Goal: Complete application form: Complete application form

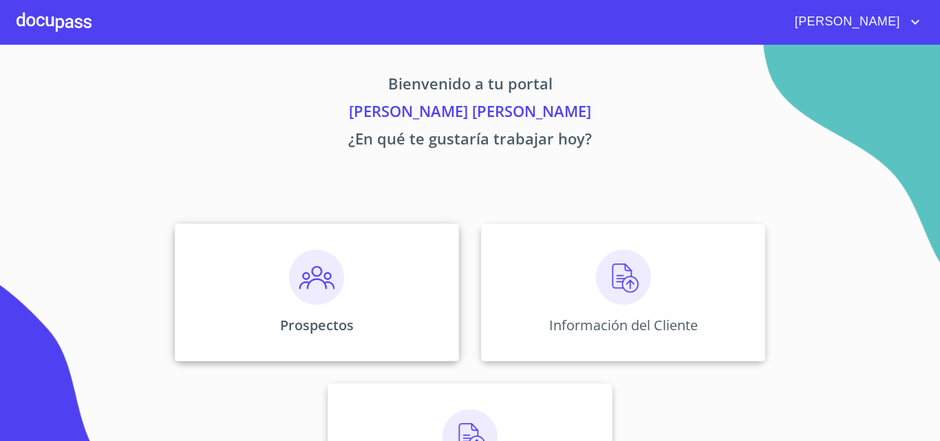
click at [335, 276] on img at bounding box center [316, 277] width 55 height 55
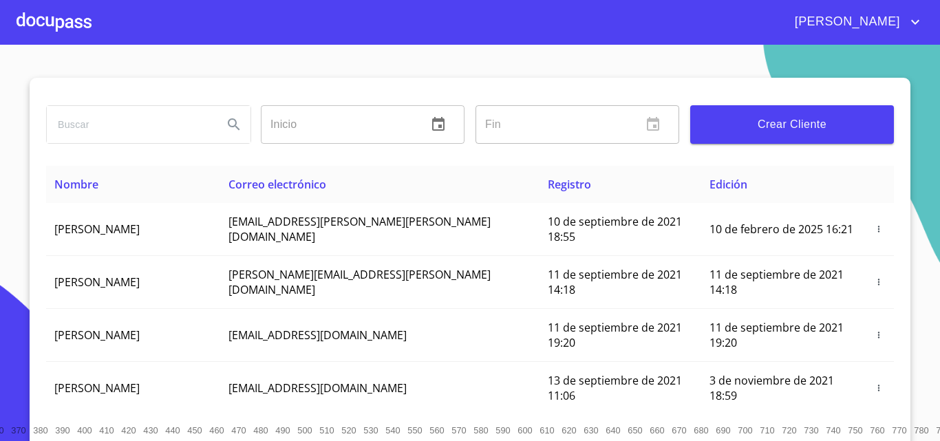
click at [805, 114] on button "Crear Cliente" at bounding box center [793, 124] width 204 height 39
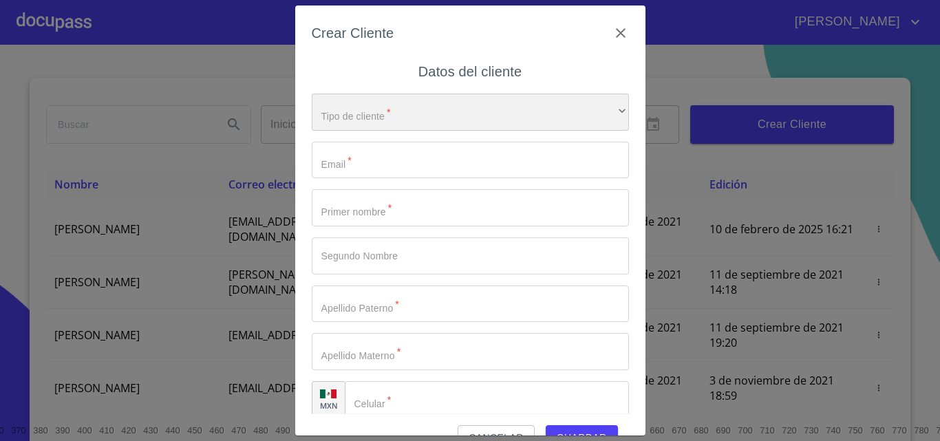
click at [487, 127] on div "​" at bounding box center [470, 112] width 317 height 37
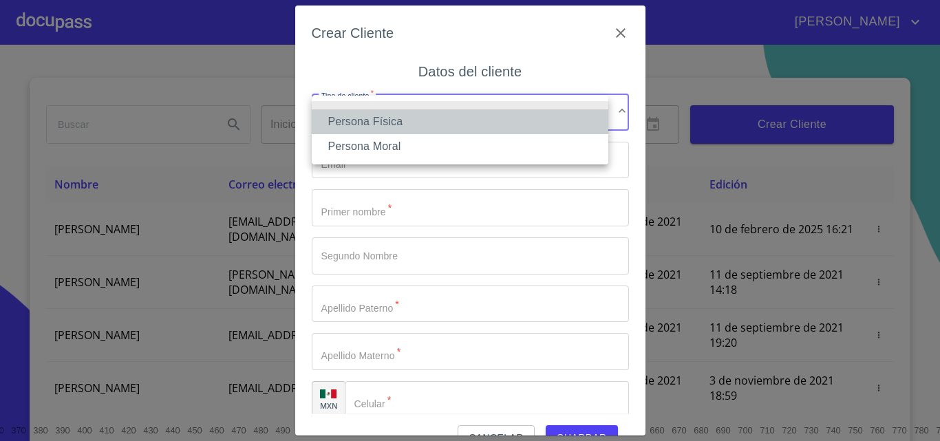
click at [447, 126] on li "Persona Física" at bounding box center [460, 121] width 297 height 25
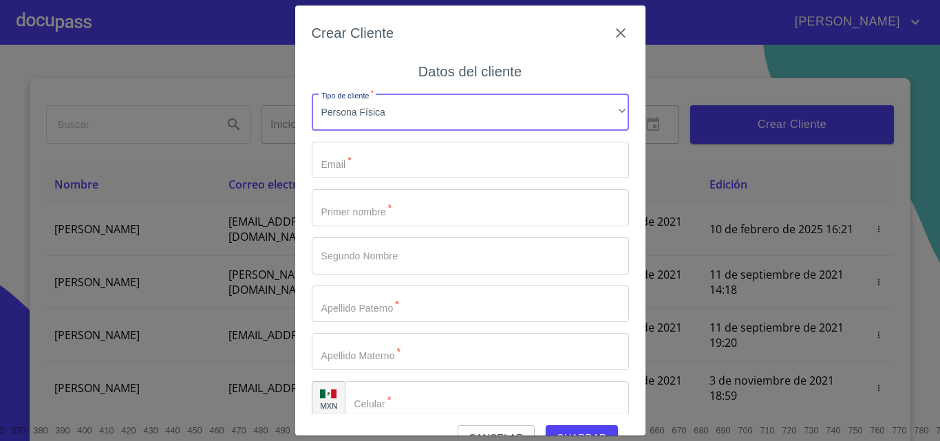
click at [465, 143] on input "Tipo de cliente   *" at bounding box center [470, 160] width 317 height 37
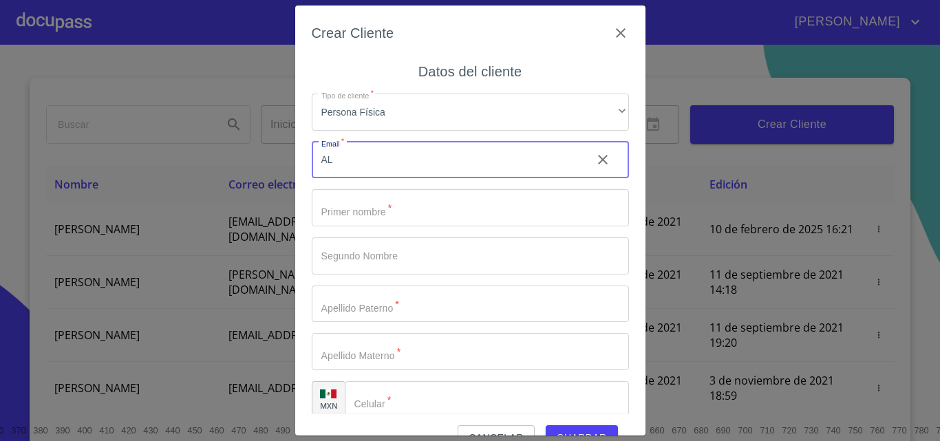
type input "A"
type input "alexisbautista324àgmail.com"
click at [363, 211] on input "Tipo de cliente   *" at bounding box center [470, 207] width 317 height 37
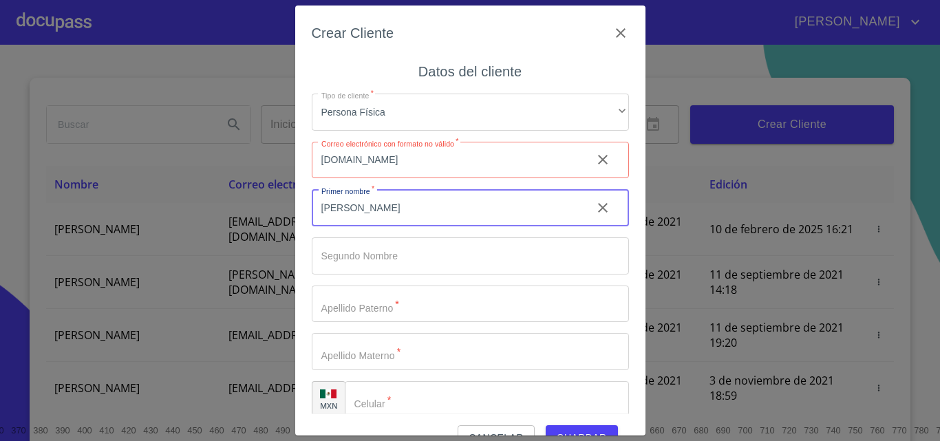
type input "[PERSON_NAME]"
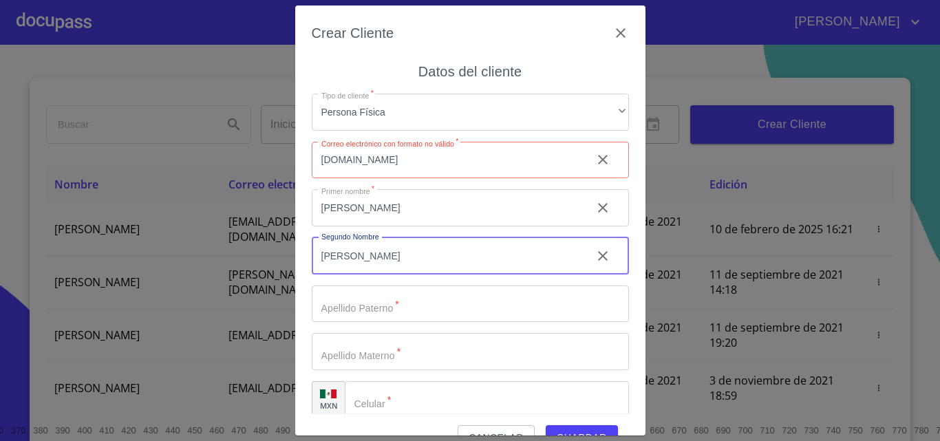
type input "[PERSON_NAME]"
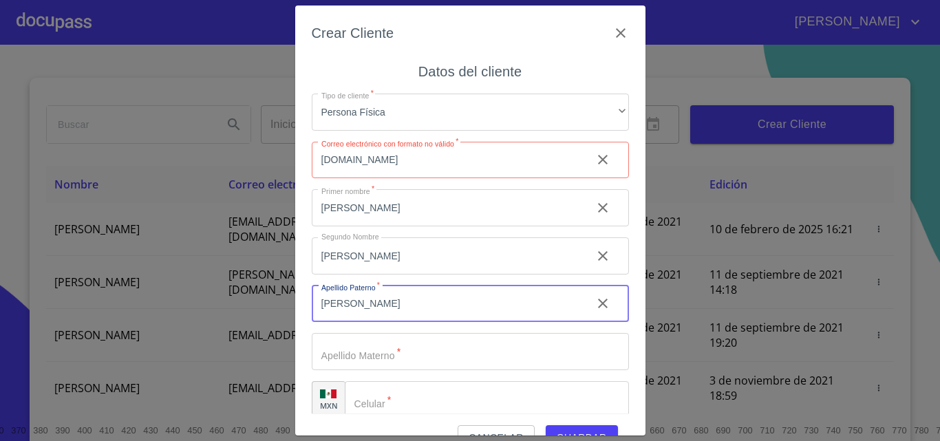
type input "[PERSON_NAME]"
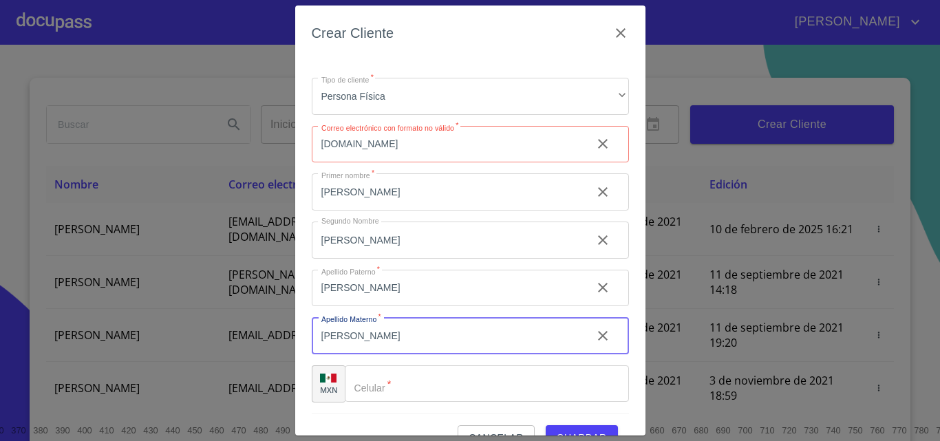
scroll to position [31, 0]
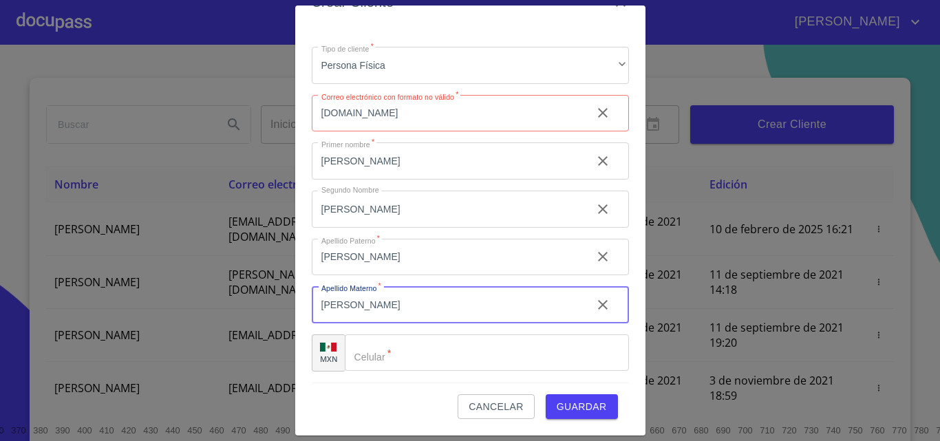
type input "[PERSON_NAME]"
click at [393, 351] on input "Tipo de cliente   *" at bounding box center [487, 353] width 284 height 37
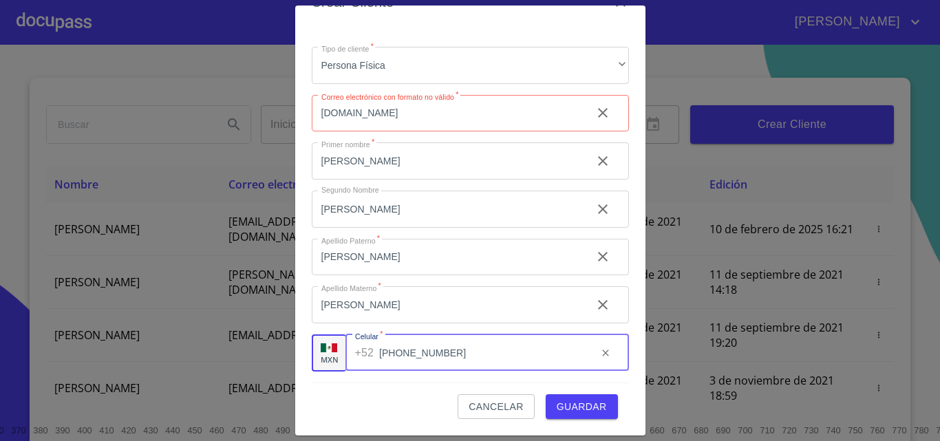
type input "[PHONE_NUMBER]"
click at [567, 408] on span "Guardar" at bounding box center [582, 407] width 50 height 17
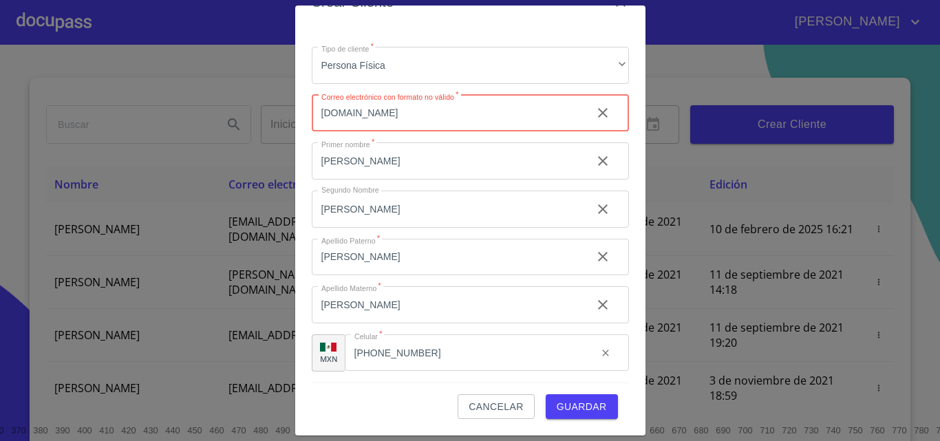
click at [485, 114] on input "alexisbautista324àgmail.com" at bounding box center [446, 113] width 269 height 37
drag, startPoint x: 401, startPoint y: 115, endPoint x: 434, endPoint y: 114, distance: 33.1
click at [404, 114] on input "alexisbautista324àgmail.com" at bounding box center [446, 113] width 269 height 37
click at [399, 115] on input "alexisbautista324àgmail.com" at bounding box center [446, 113] width 269 height 37
type input "alexisbautista324@gmail.com"
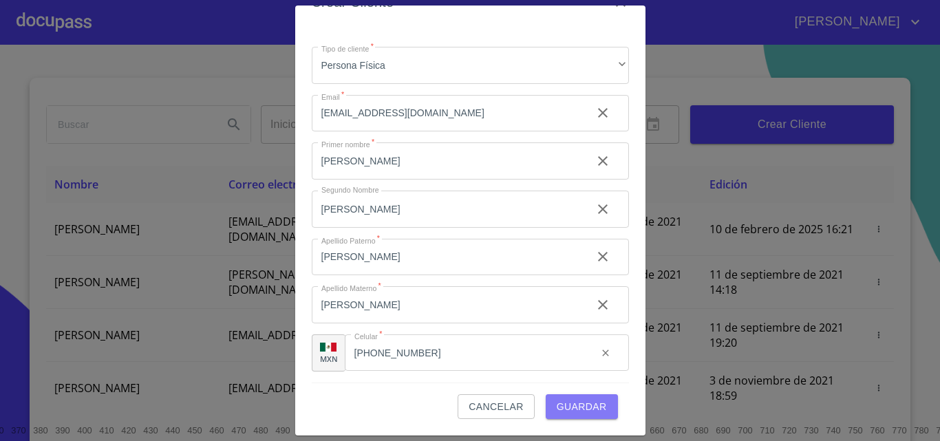
click at [557, 403] on span "Guardar" at bounding box center [582, 407] width 50 height 17
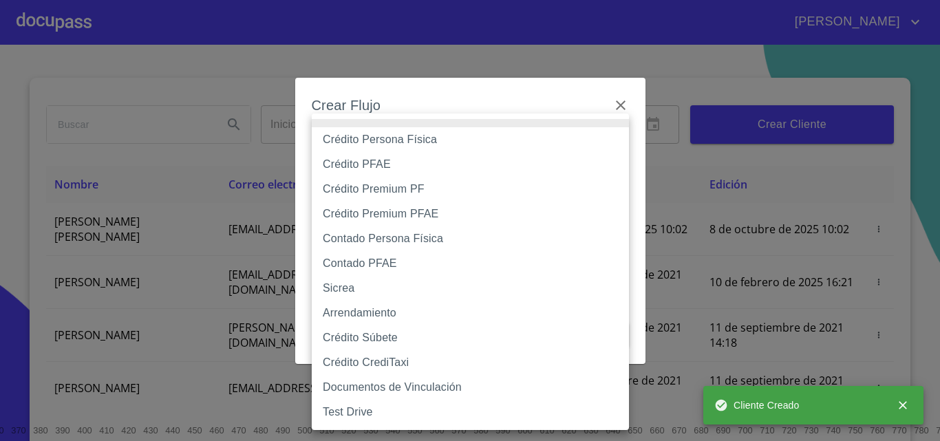
click at [489, 156] on body "LUIS ENRIQUE Inicio ​ Fin ​ Crear Cliente Nombre Correo electrónico Registro Ed…" at bounding box center [470, 220] width 940 height 441
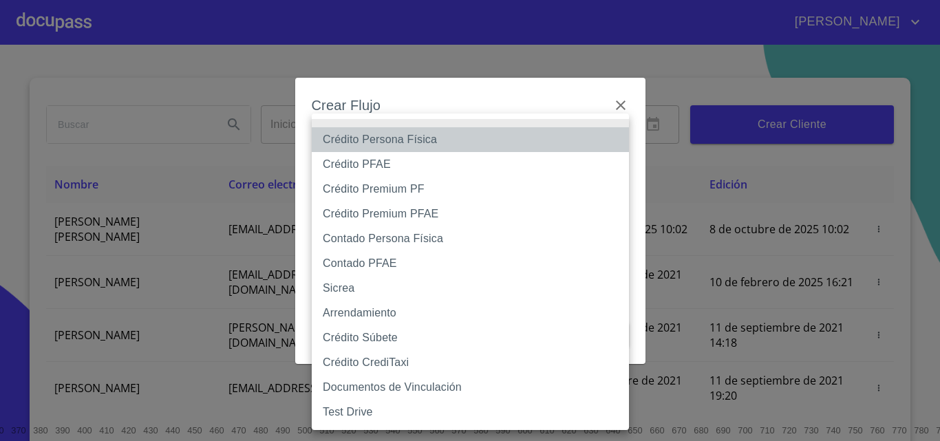
click at [454, 145] on li "Crédito Persona Física" at bounding box center [470, 139] width 317 height 25
type input "6009fb3c7d1714eb8809aa97"
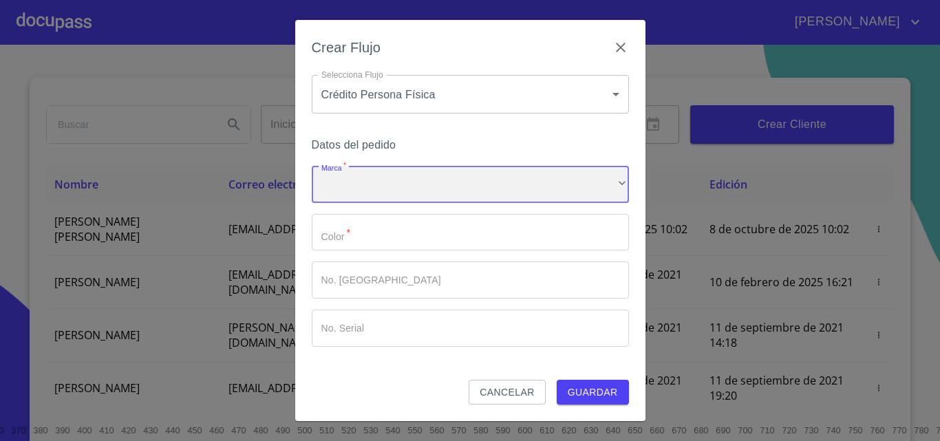
click at [431, 180] on div "​" at bounding box center [470, 184] width 317 height 37
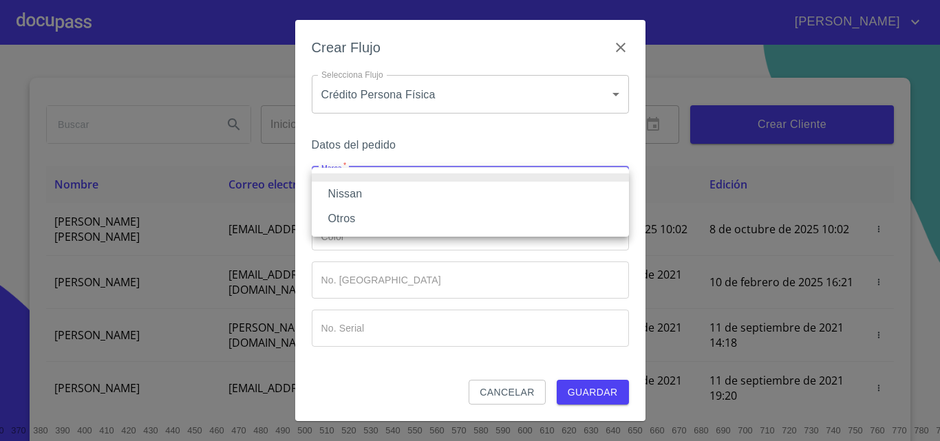
click at [429, 193] on li "Nissan" at bounding box center [470, 194] width 317 height 25
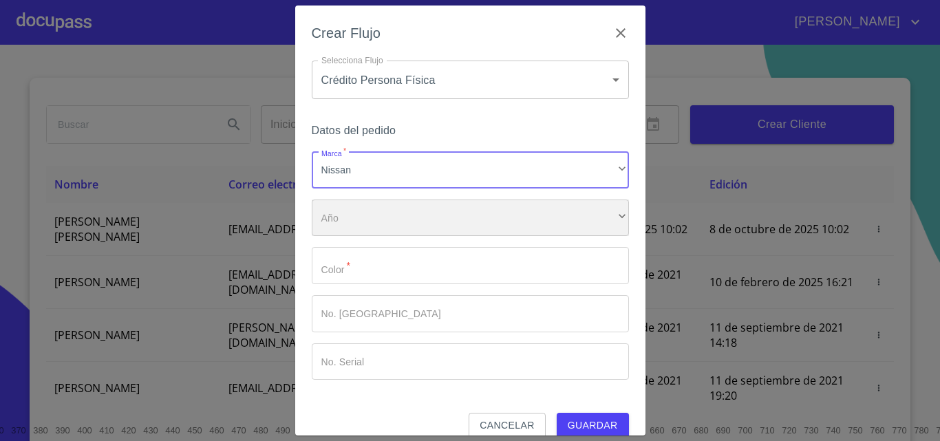
click at [432, 211] on div "​" at bounding box center [470, 218] width 317 height 37
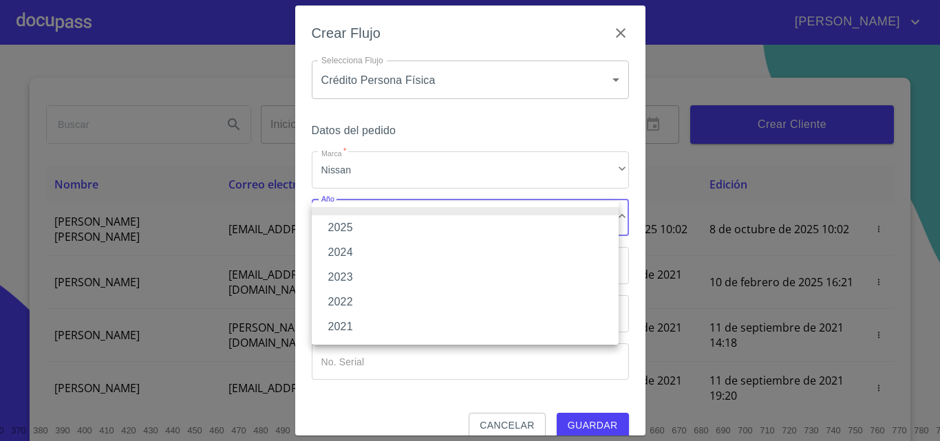
click at [426, 224] on li "2025" at bounding box center [465, 227] width 307 height 25
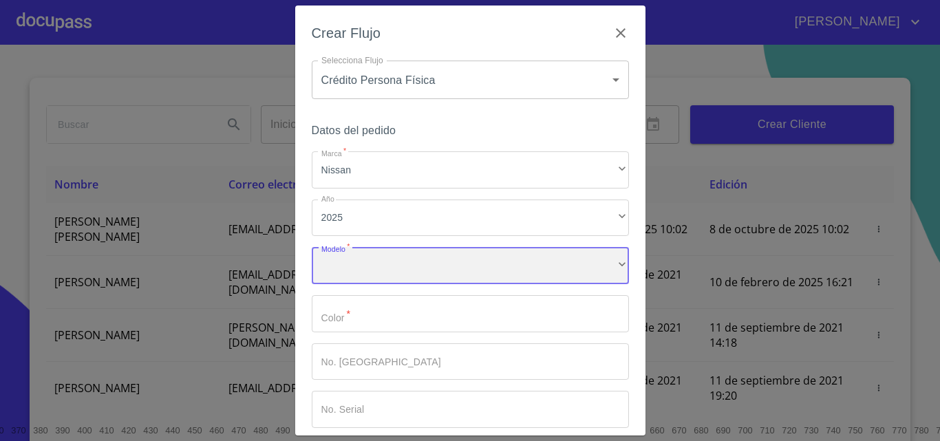
click at [432, 253] on div "​" at bounding box center [470, 265] width 317 height 37
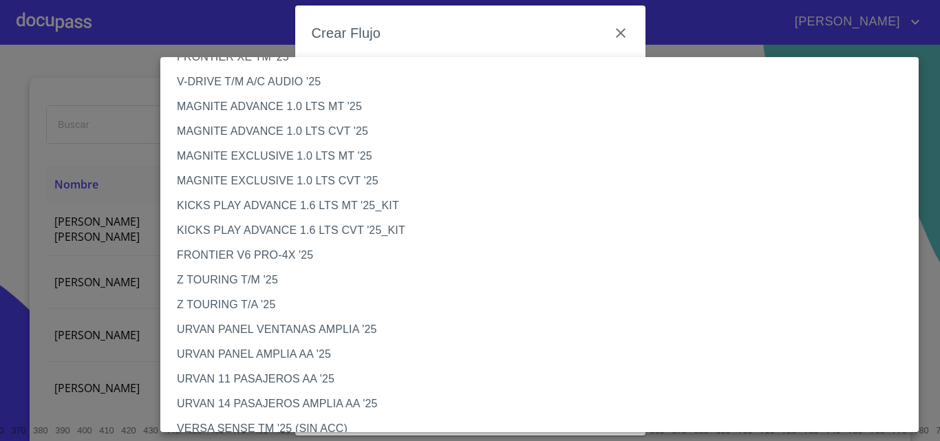
scroll to position [275, 0]
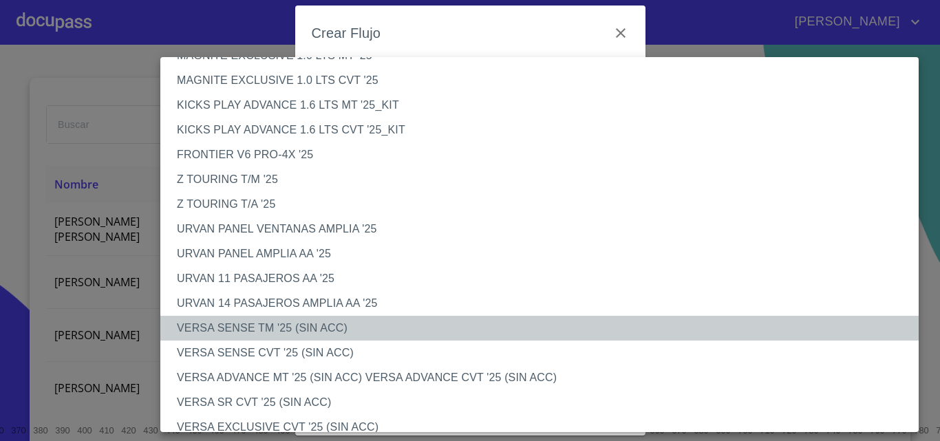
click at [299, 331] on li "VERSA SENSE TM '25 (SIN ACC)" at bounding box center [544, 328] width 769 height 25
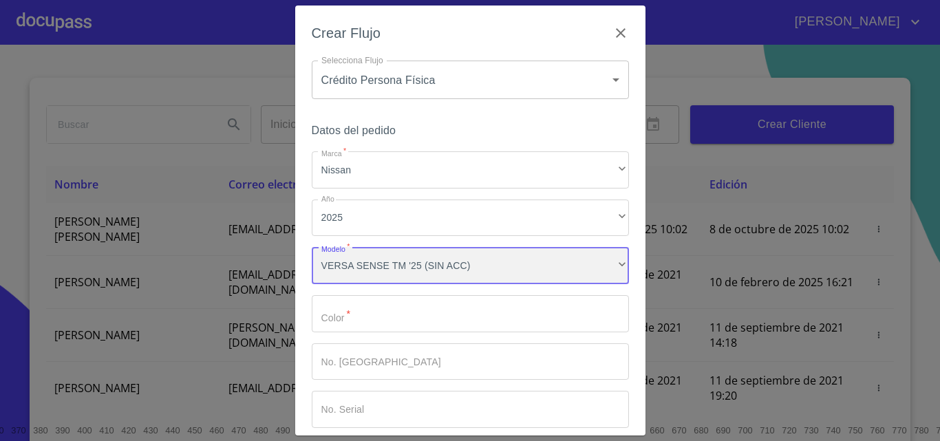
click at [499, 269] on div "VERSA SENSE TM '25 (SIN ACC)" at bounding box center [470, 265] width 317 height 37
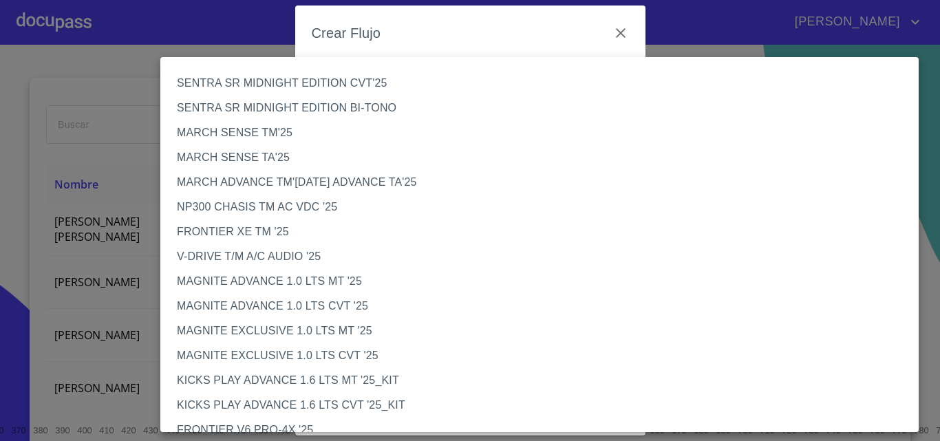
scroll to position [359, 0]
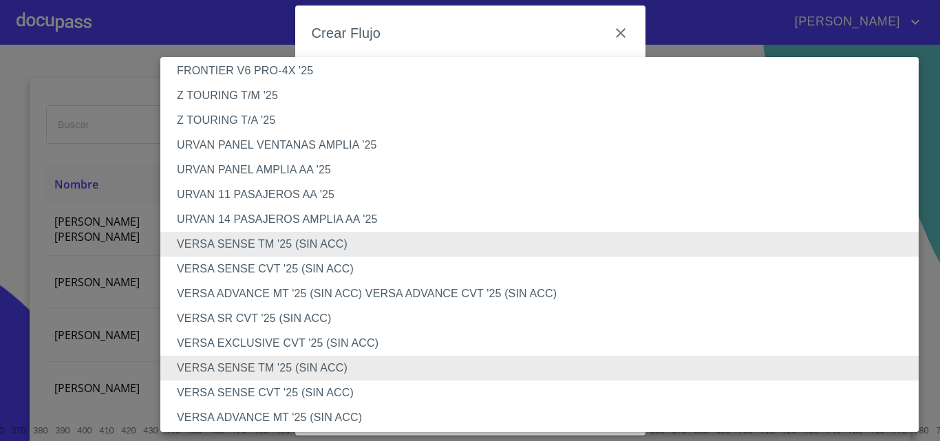
click at [353, 383] on li "VERSA SENSE CVT '25 (SIN ACC)" at bounding box center [544, 393] width 769 height 25
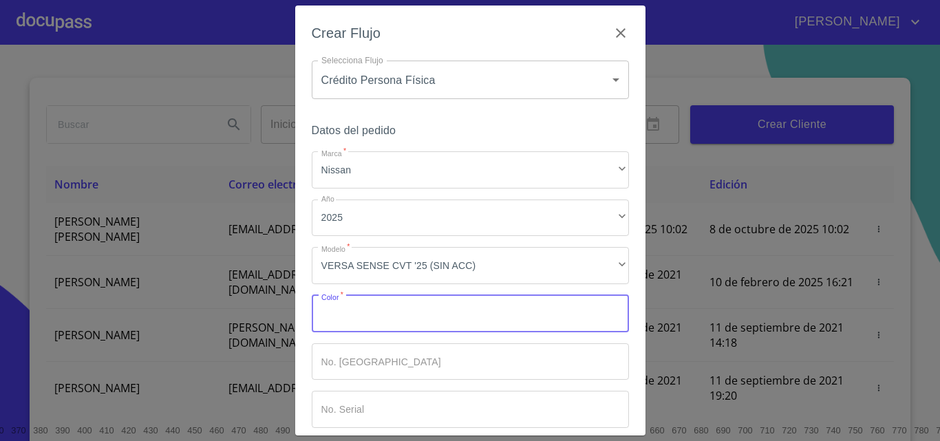
click at [391, 319] on input "Marca   *" at bounding box center [470, 313] width 317 height 37
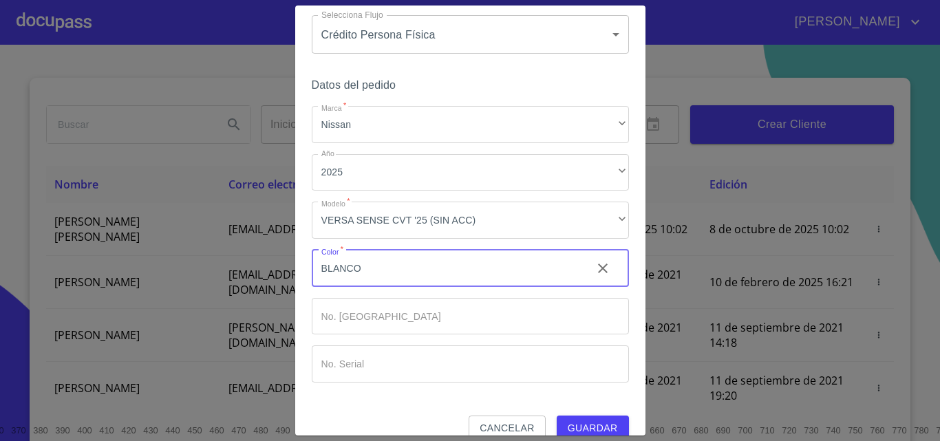
scroll to position [67, 0]
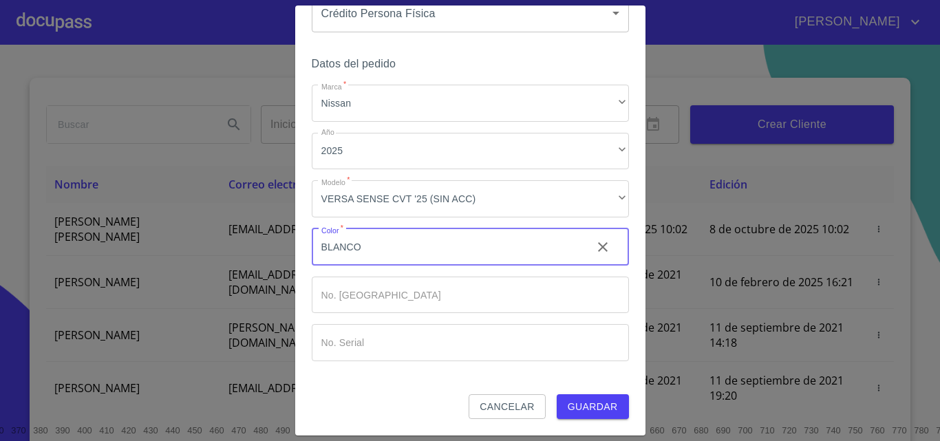
type input "BLANCO"
click at [580, 410] on span "Guardar" at bounding box center [593, 407] width 50 height 17
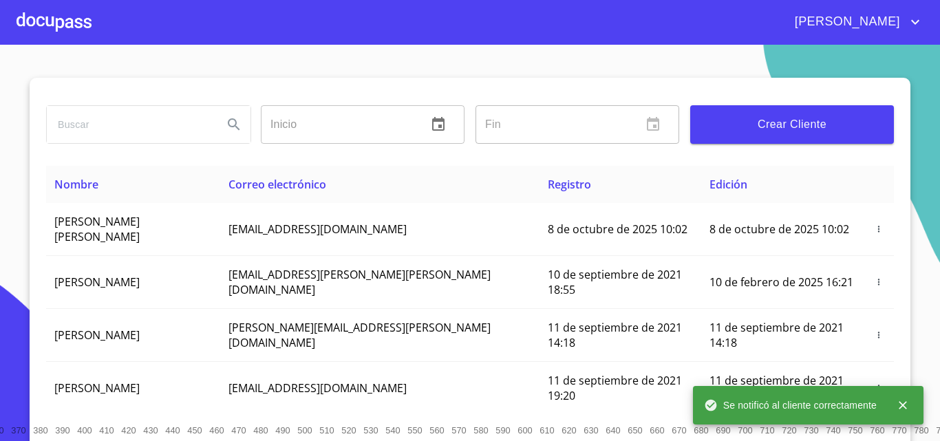
click at [73, 23] on div at bounding box center [54, 22] width 75 height 44
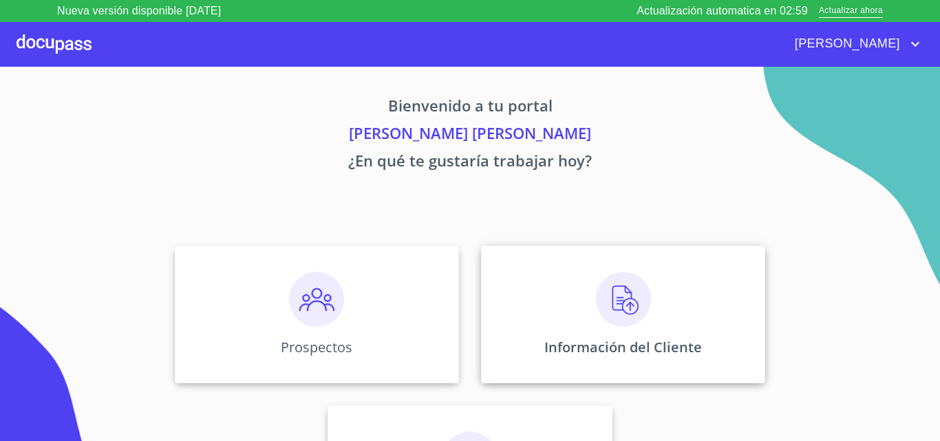
click at [609, 303] on img at bounding box center [623, 299] width 55 height 55
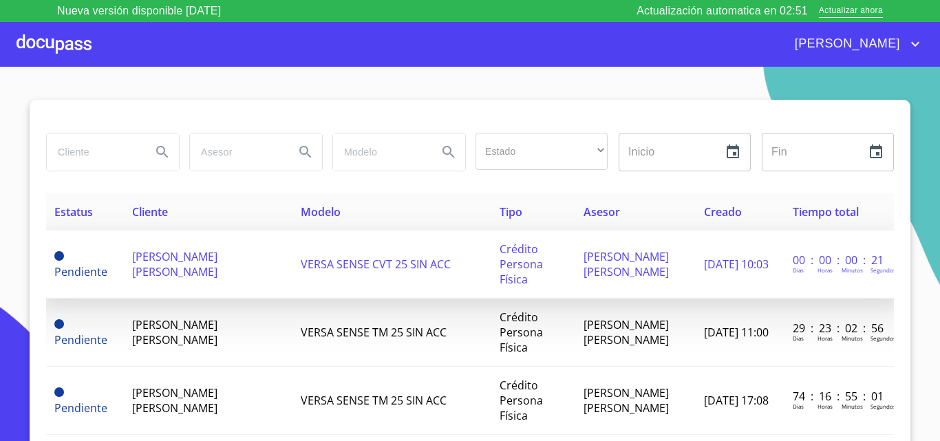
click at [178, 264] on span "[PERSON_NAME] [PERSON_NAME]" at bounding box center [174, 264] width 85 height 30
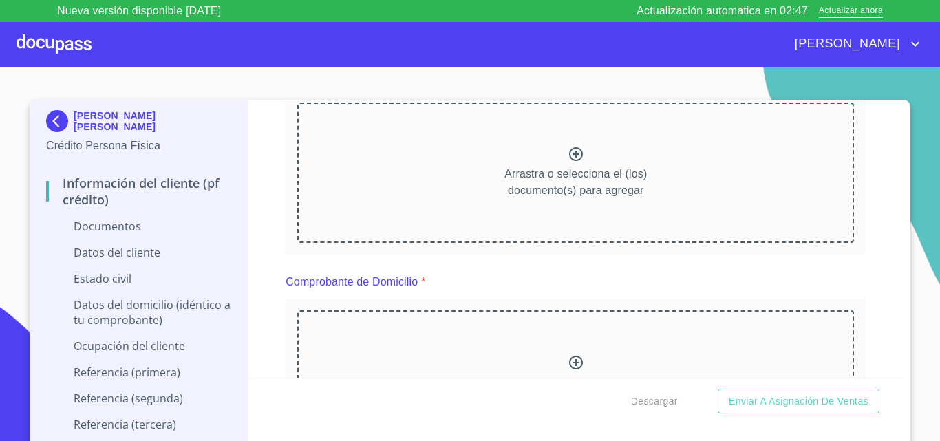
scroll to position [69, 0]
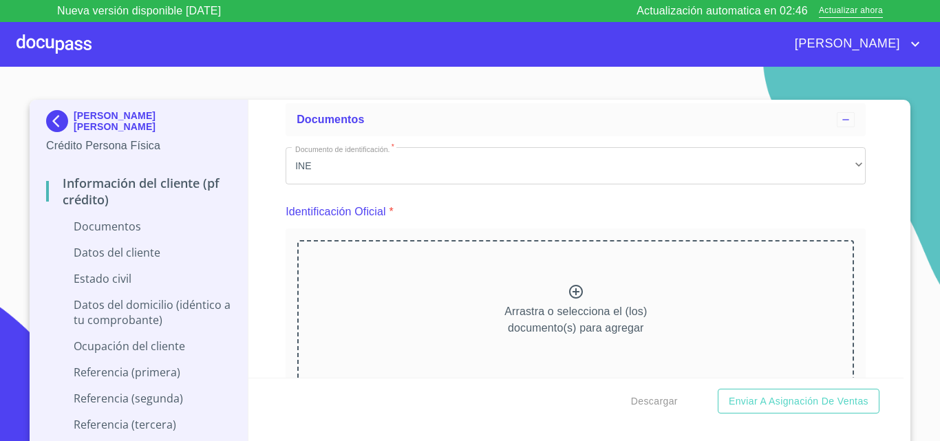
click at [568, 291] on icon at bounding box center [576, 292] width 17 height 17
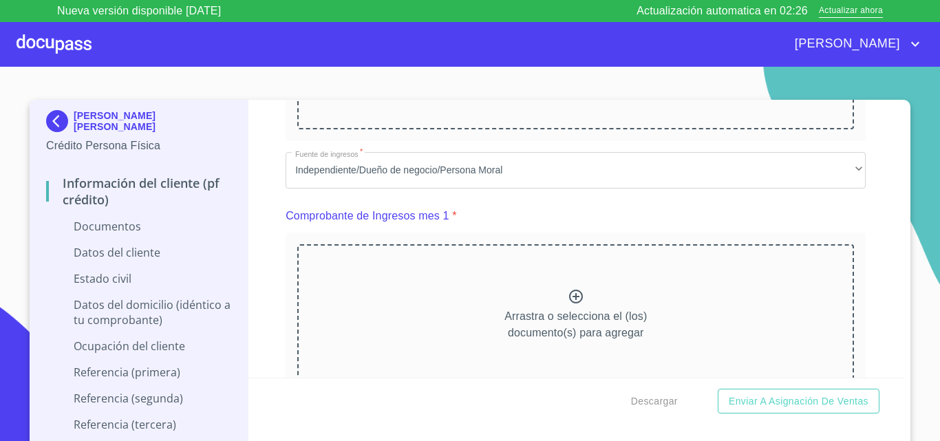
scroll to position [551, 0]
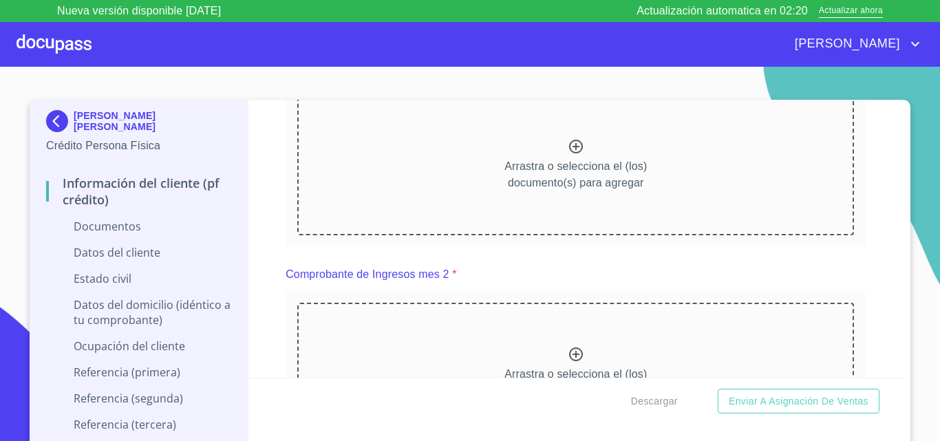
scroll to position [620, 0]
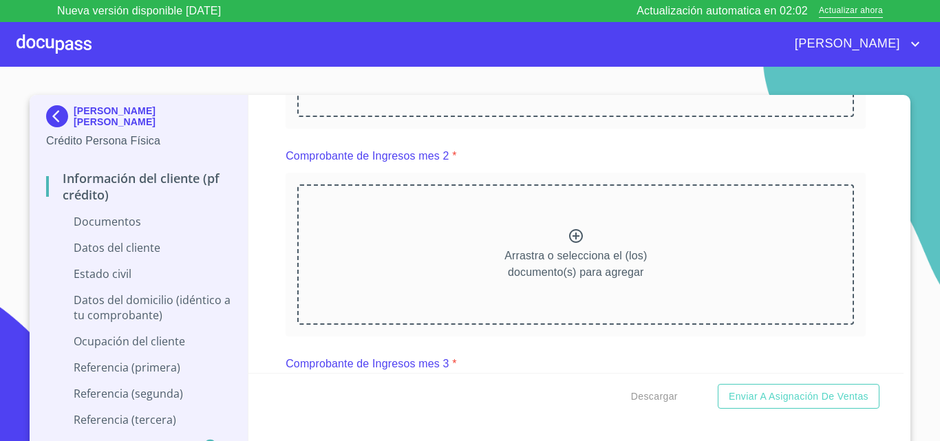
scroll to position [1239, 0]
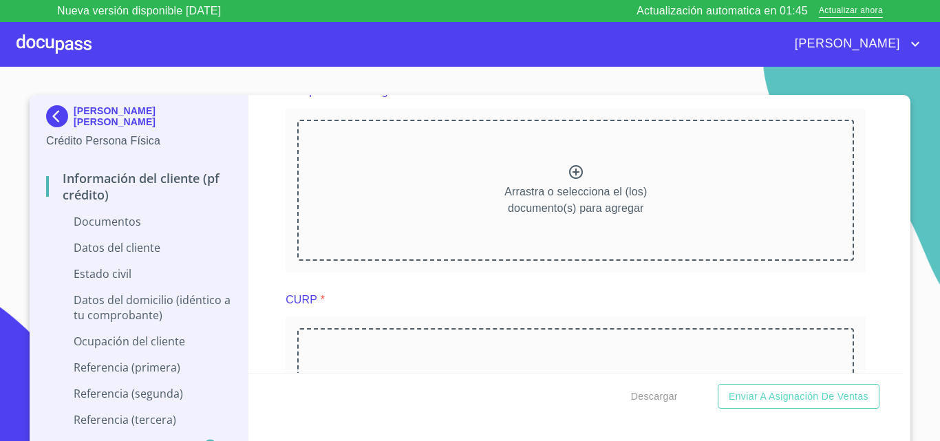
scroll to position [1859, 0]
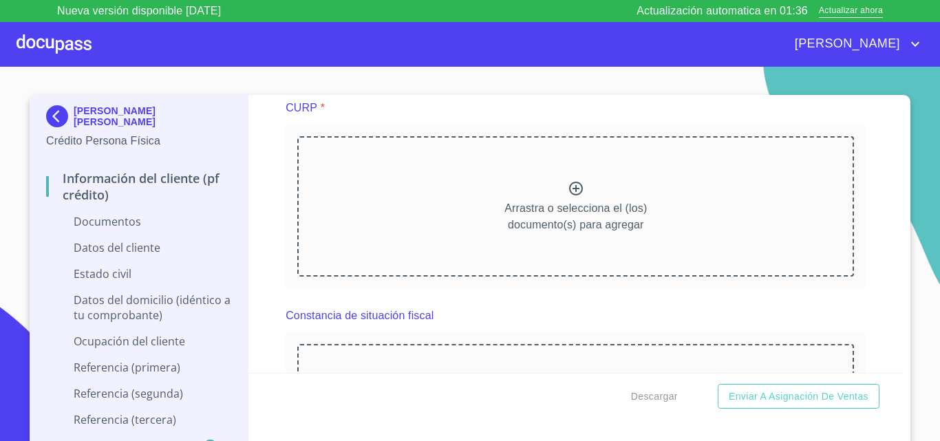
scroll to position [2478, 0]
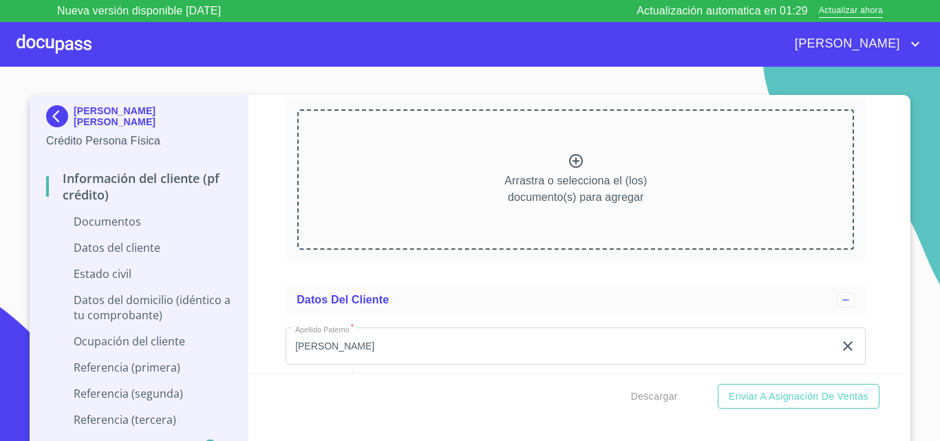
scroll to position [3029, 0]
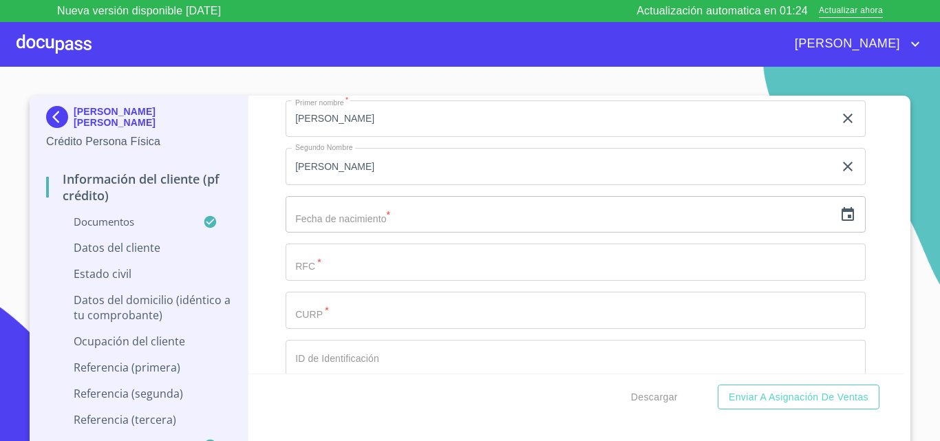
scroll to position [3580, 0]
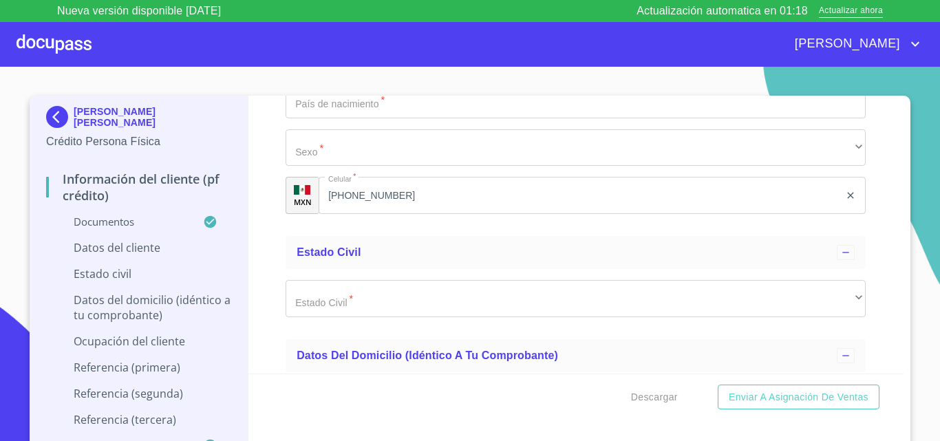
scroll to position [4475, 0]
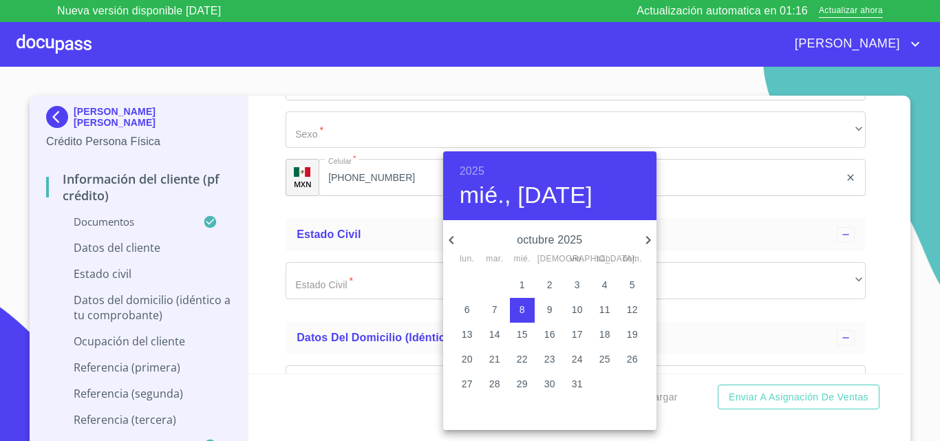
click at [472, 166] on h6 "2025" at bounding box center [472, 171] width 25 height 19
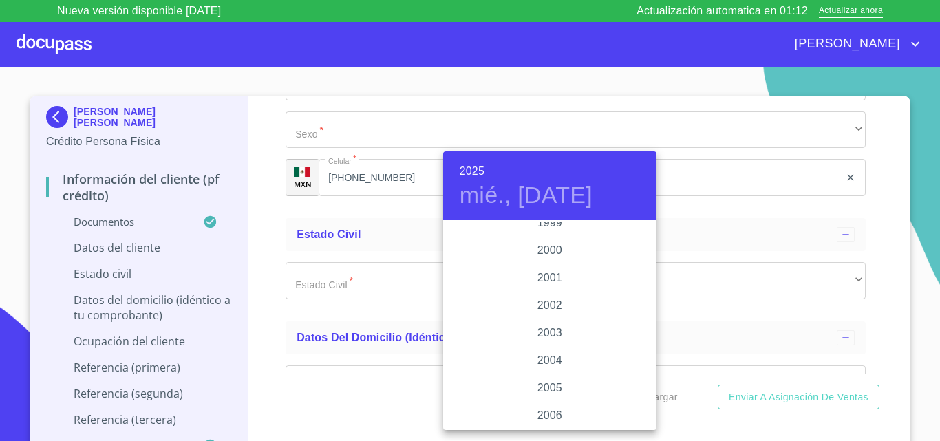
scroll to position [2052, 0]
click at [551, 243] on div "2000" at bounding box center [549, 250] width 213 height 28
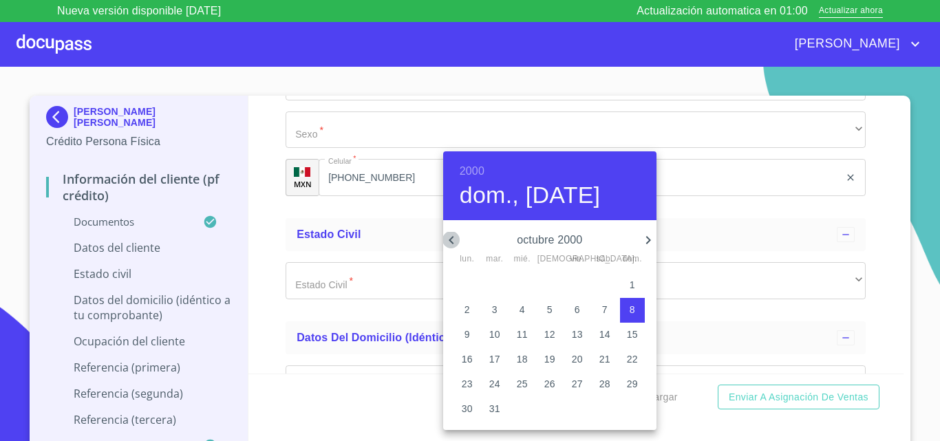
click at [451, 242] on icon "button" at bounding box center [451, 240] width 5 height 8
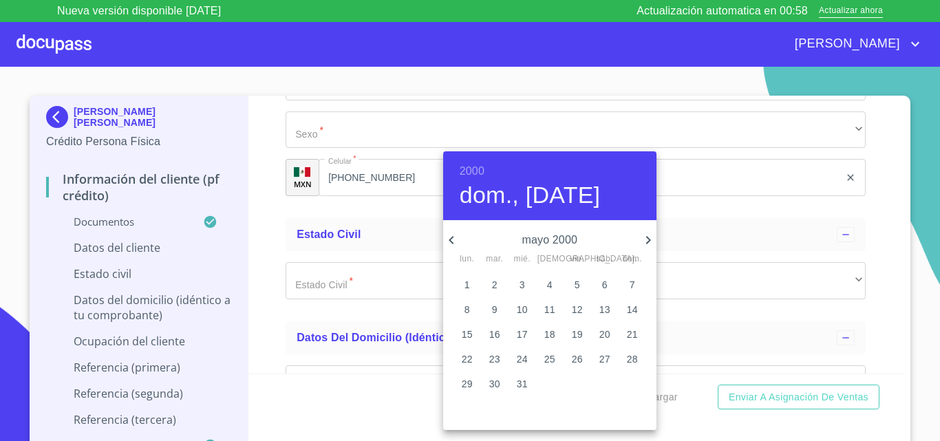
click at [451, 242] on icon "button" at bounding box center [451, 240] width 5 height 8
click at [606, 381] on p "29" at bounding box center [605, 384] width 11 height 14
type input "29 de abr. de 2000"
click at [728, 304] on div at bounding box center [470, 220] width 940 height 441
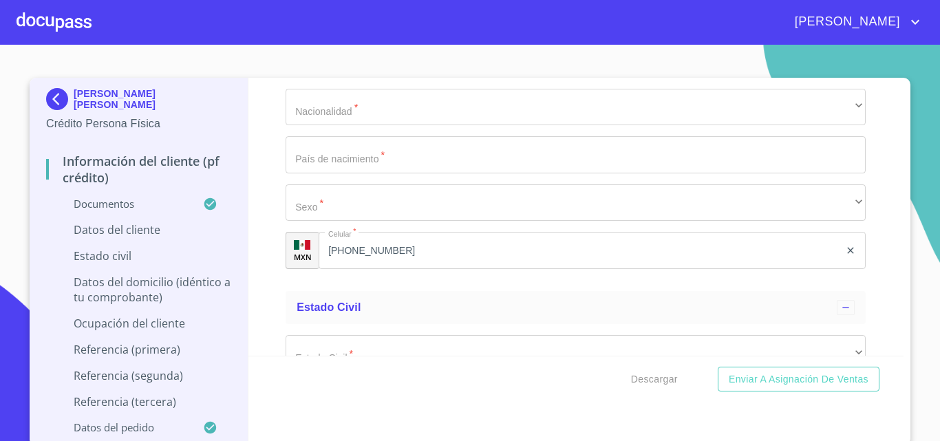
scroll to position [4406, 0]
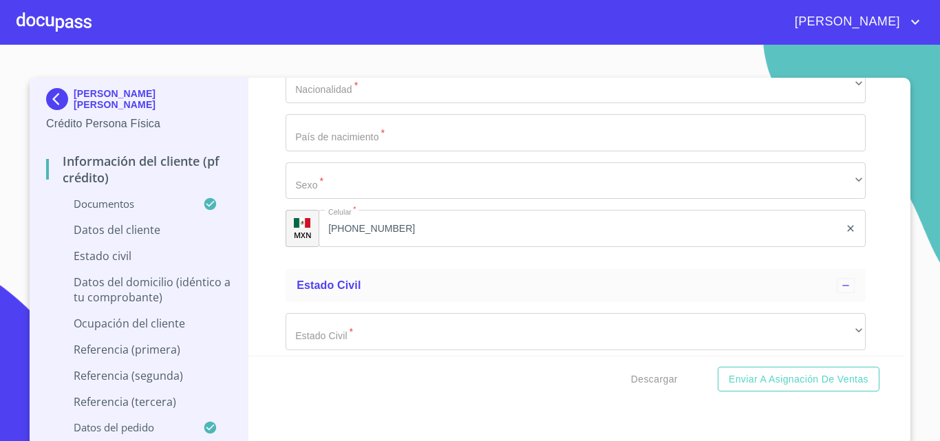
type input "CABE000429NR5"
type input "CABE000429HJCDTDA8"
click at [410, 417] on div "Información del cliente (PF crédito) Documentos Documento de identificación.   …" at bounding box center [577, 262] width 656 height 368
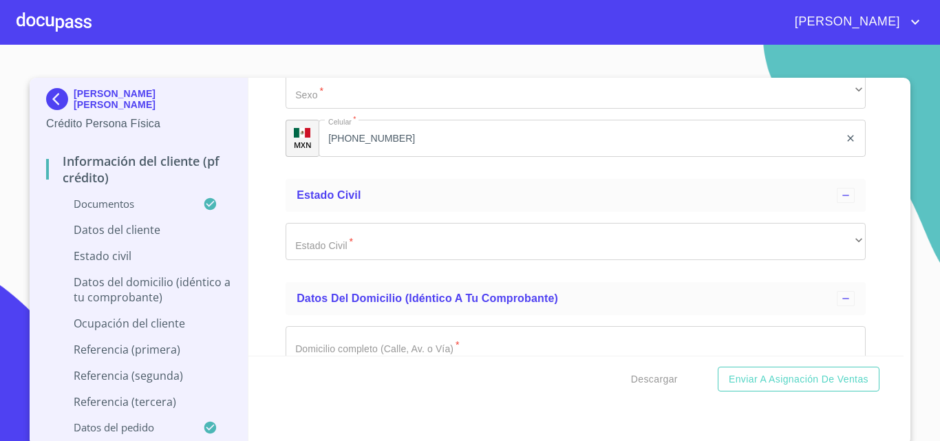
scroll to position [4613, 0]
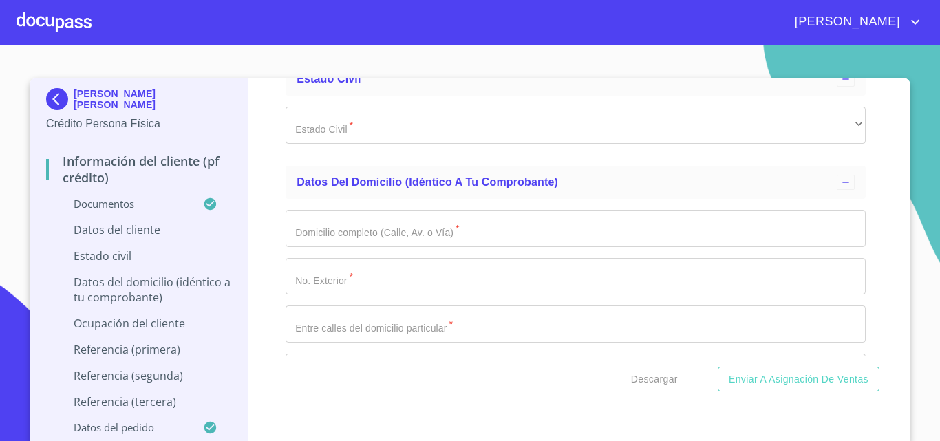
type input "2683335204"
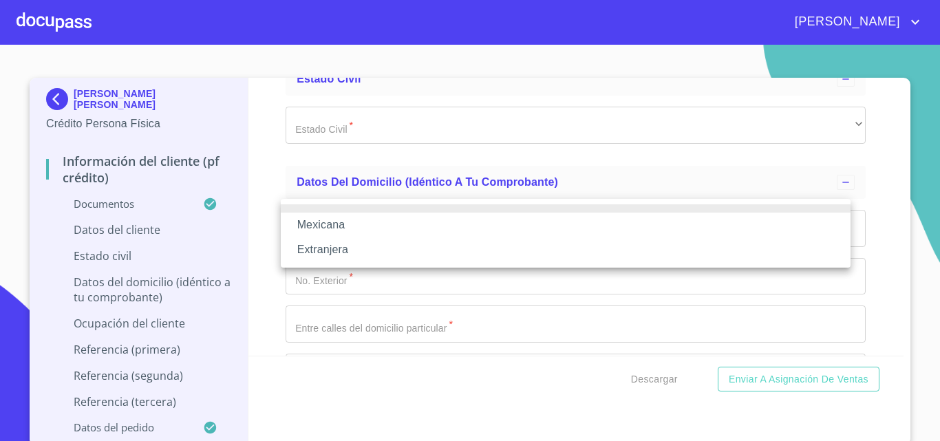
click at [453, 223] on li "Mexicana" at bounding box center [566, 225] width 570 height 25
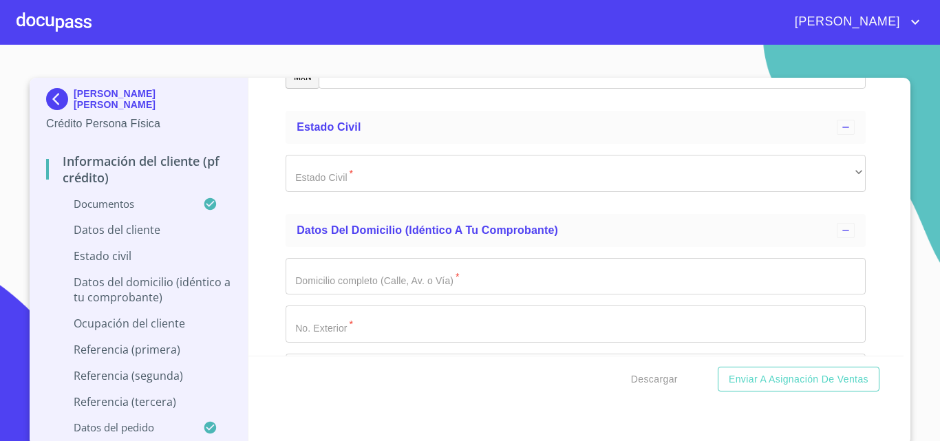
type input "[GEOGRAPHIC_DATA]"
click at [249, 234] on div "Información del cliente (PF crédito) Documentos Documento de identificación.   …" at bounding box center [577, 217] width 656 height 278
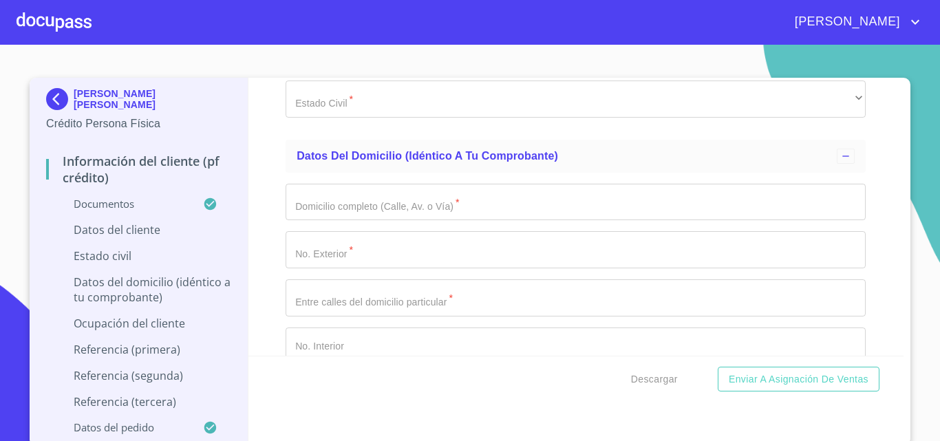
scroll to position [4750, 0]
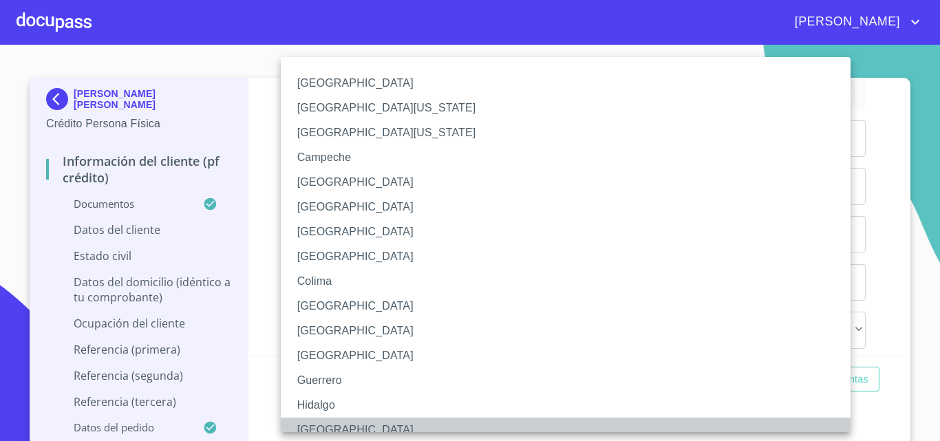
click at [338, 425] on li "[GEOGRAPHIC_DATA]" at bounding box center [571, 430] width 580 height 25
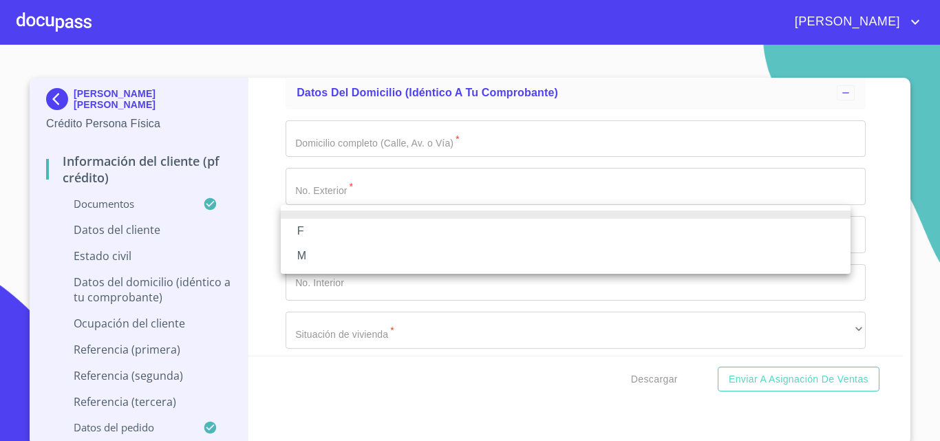
click at [321, 255] on li "M" at bounding box center [566, 256] width 570 height 25
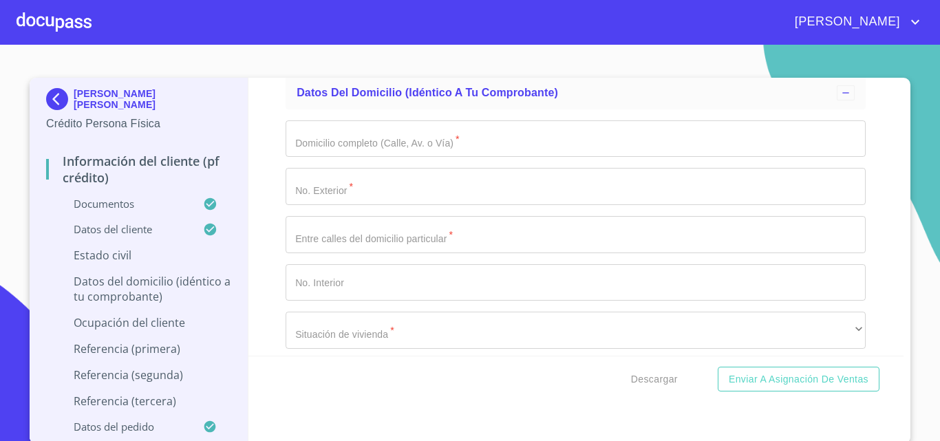
scroll to position [4957, 0]
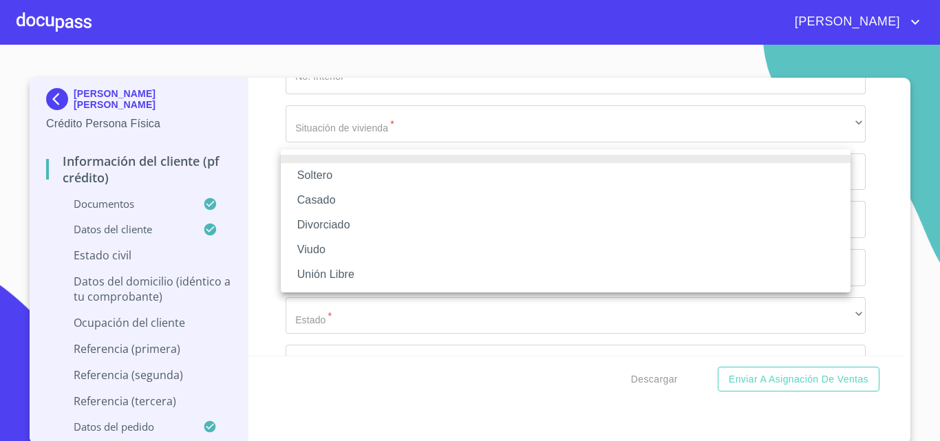
click at [352, 171] on li "Soltero" at bounding box center [566, 175] width 570 height 25
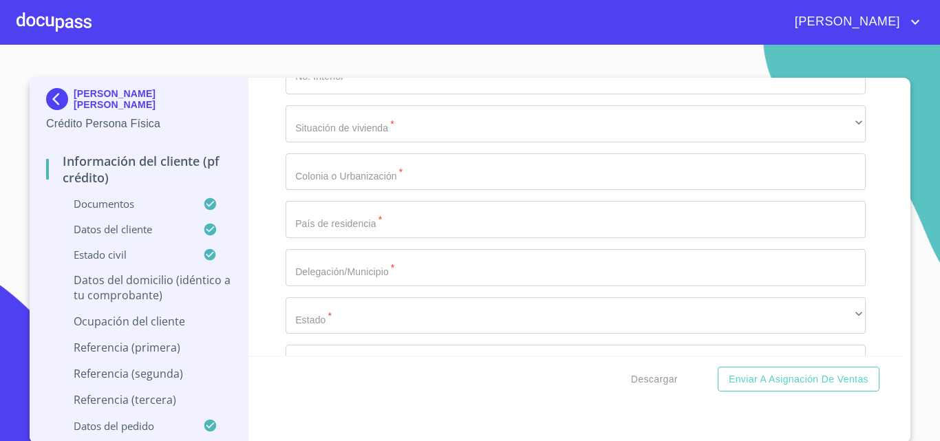
scroll to position [5026, 0]
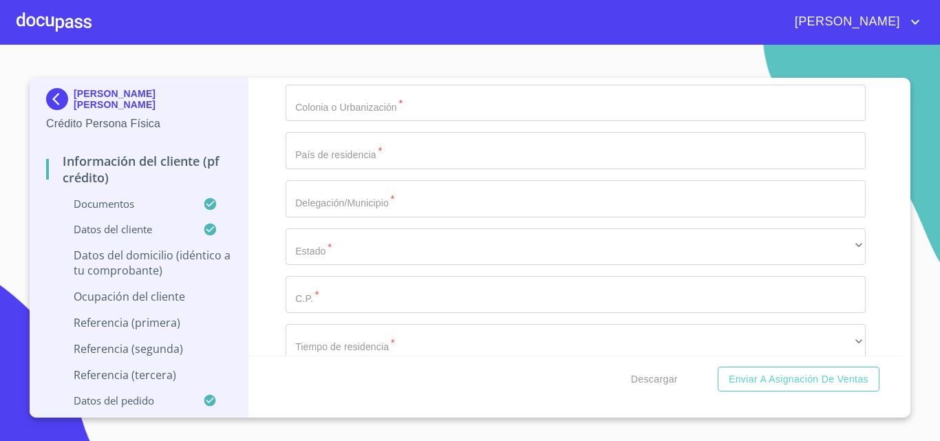
paste input "[PERSON_NAME]"
type input "[PERSON_NAME]"
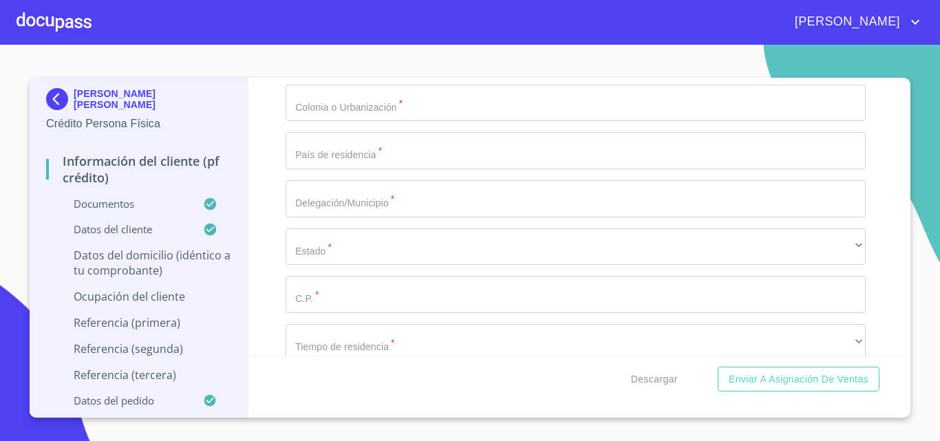
type input "1845"
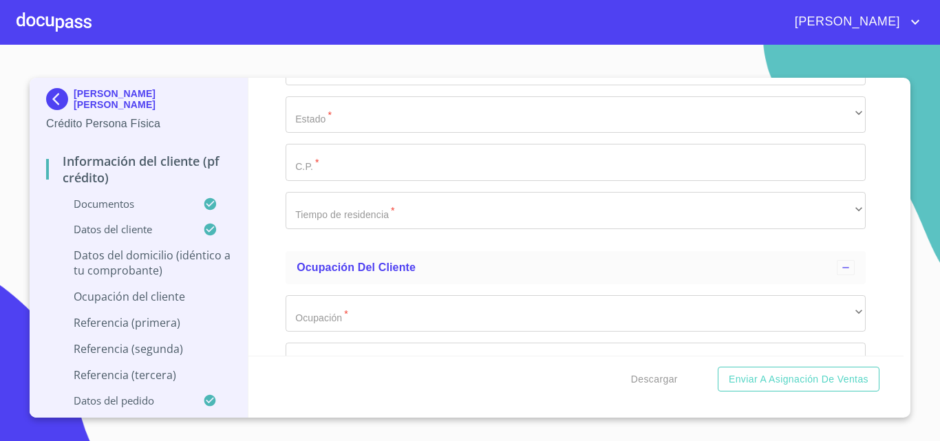
scroll to position [5163, 0]
type input "[PERSON_NAME] [PERSON_NAME] y [PERSON_NAME]"
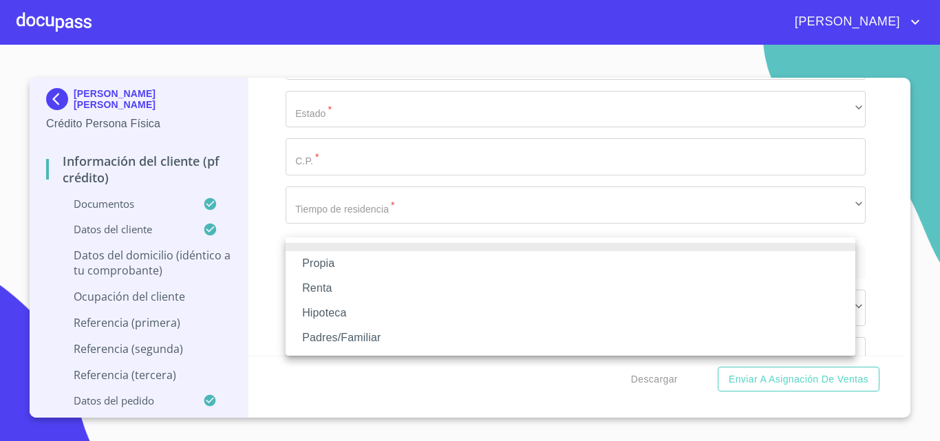
click at [391, 252] on li "Propia" at bounding box center [571, 263] width 570 height 25
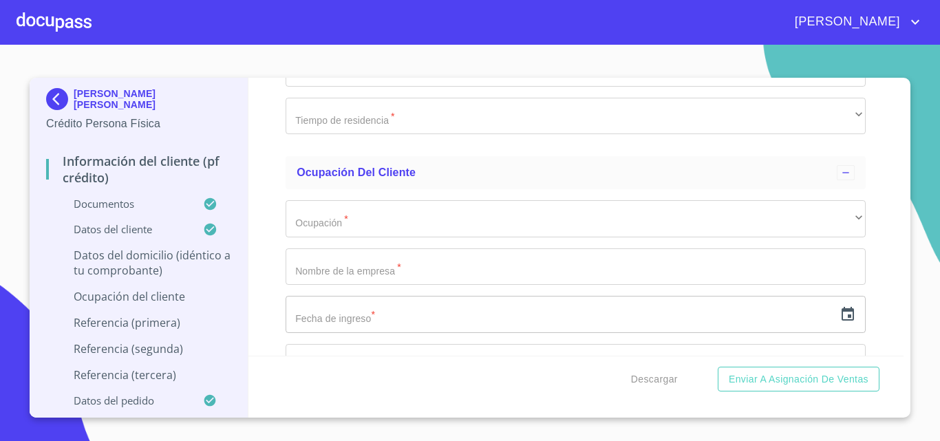
scroll to position [5301, 0]
type input "$2,000,000"
type input "t"
type input "TEPEYAC"
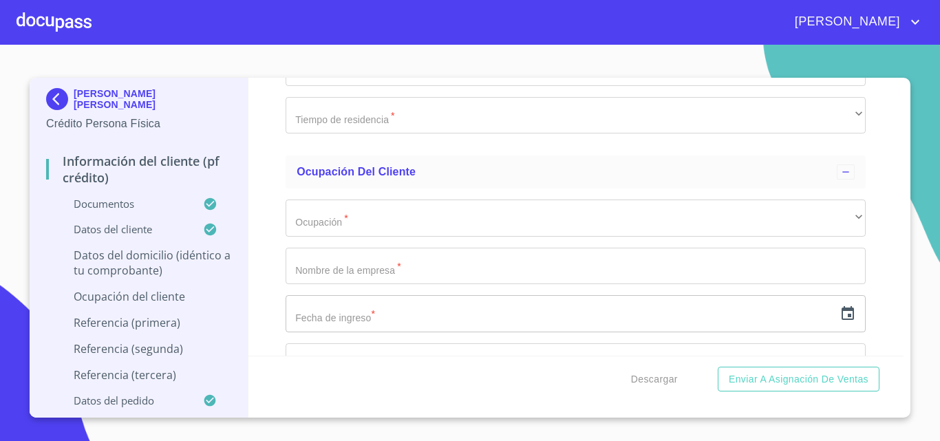
type input "[GEOGRAPHIC_DATA]"
drag, startPoint x: 452, startPoint y: 315, endPoint x: 220, endPoint y: 294, distance: 233.6
click at [198, 303] on div "[PERSON_NAME] [PERSON_NAME] Crédito Persona Física Información del cliente (PF …" at bounding box center [467, 248] width 874 height 340
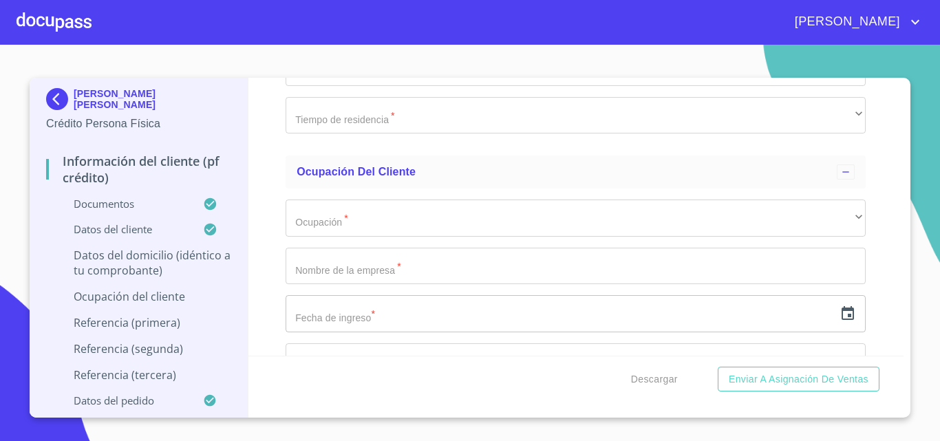
type input "[GEOGRAPHIC_DATA]"
click at [264, 297] on div "Información del cliente (PF crédito) Documentos Documento de identificación.   …" at bounding box center [577, 217] width 656 height 278
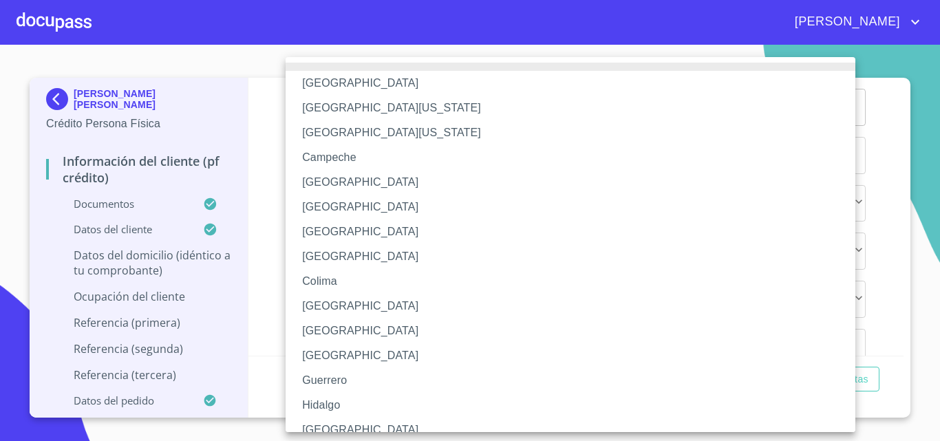
click at [326, 430] on li "[GEOGRAPHIC_DATA]" at bounding box center [576, 430] width 580 height 25
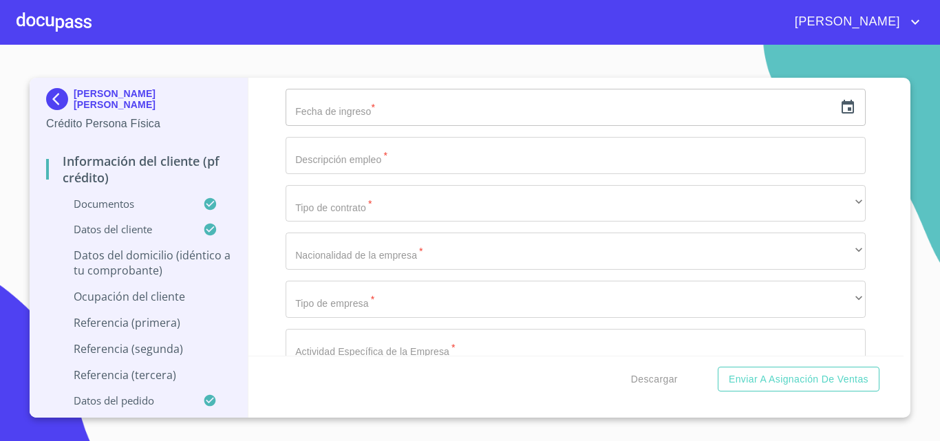
type input "45530"
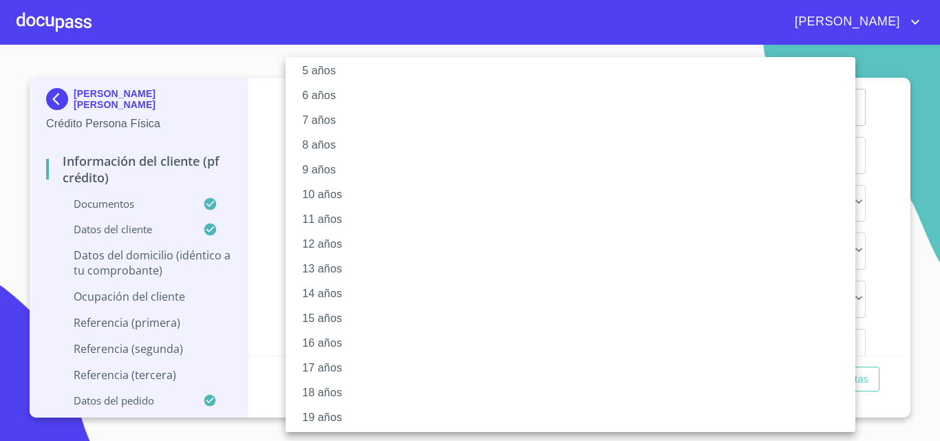
scroll to position [138, 0]
click at [368, 390] on li "18 años" at bounding box center [576, 391] width 580 height 25
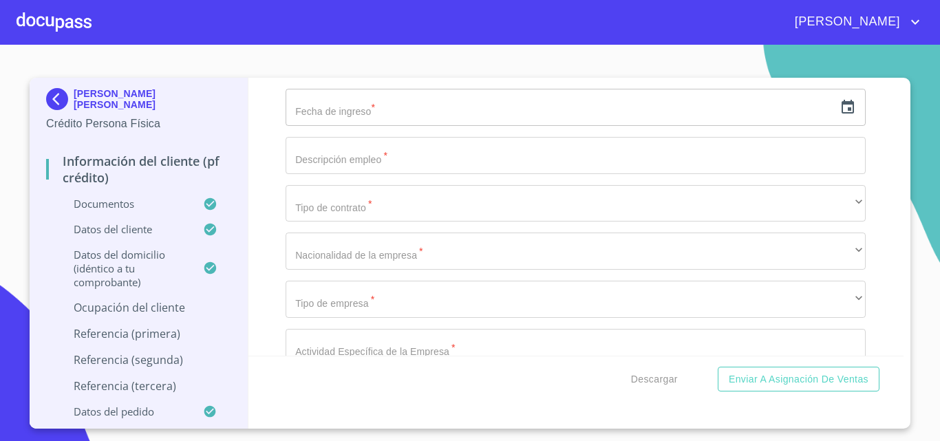
click at [271, 266] on div "Información del cliente (PF crédito) Documentos Documento de identificación.   …" at bounding box center [577, 217] width 656 height 278
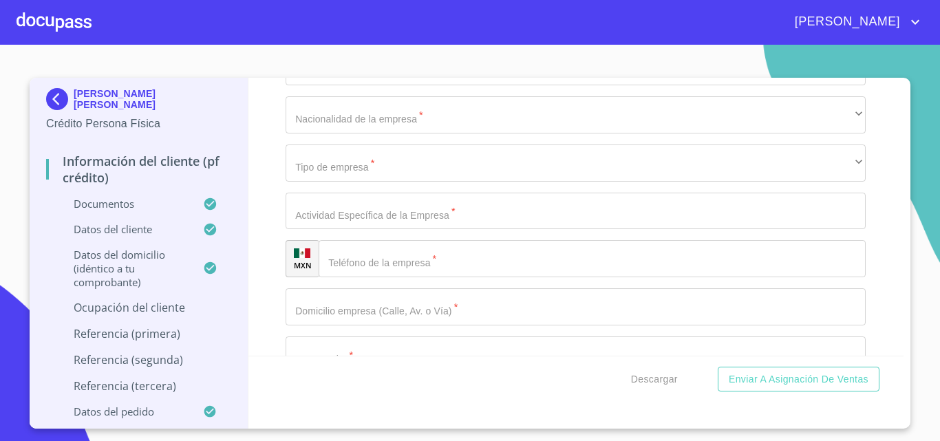
scroll to position [5645, 0]
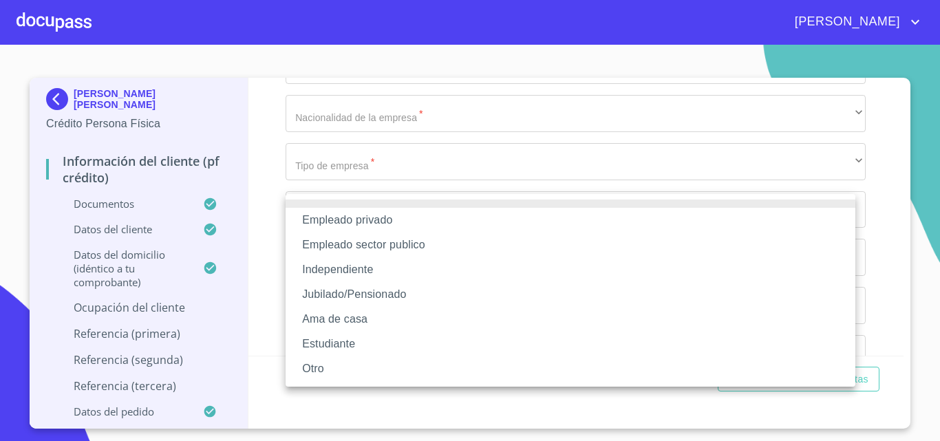
click at [379, 266] on li "Independiente" at bounding box center [571, 269] width 570 height 25
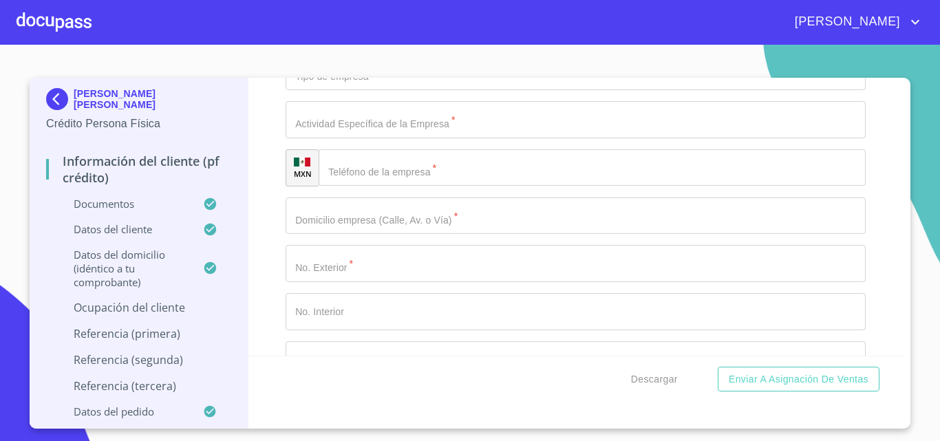
type input "[PERSON_NAME] [PERSON_NAME]"
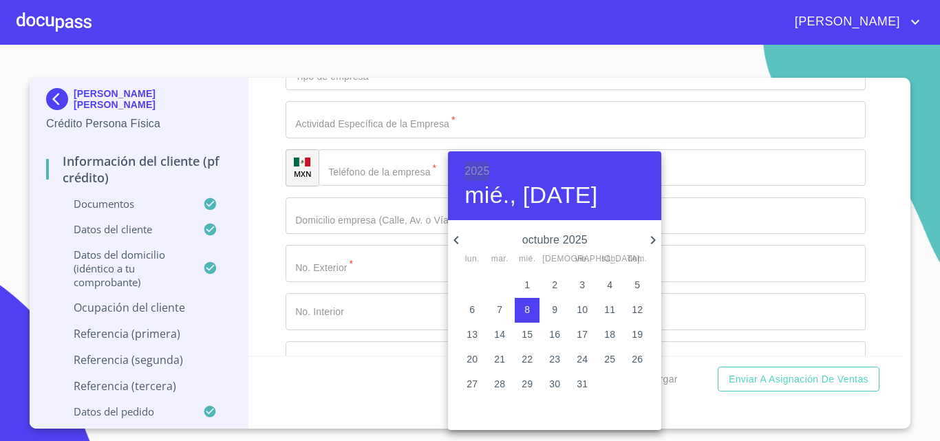
click at [470, 169] on h6 "2025" at bounding box center [477, 171] width 25 height 19
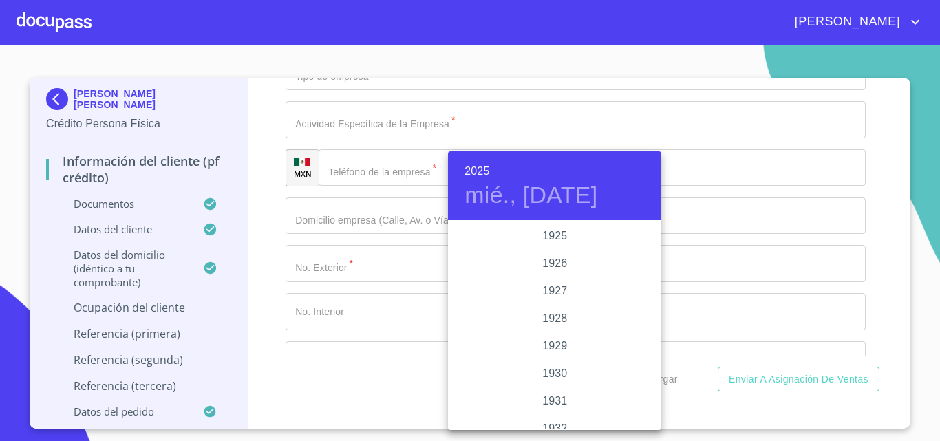
scroll to position [2671, 0]
click at [554, 241] on div "2022" at bounding box center [554, 236] width 213 height 28
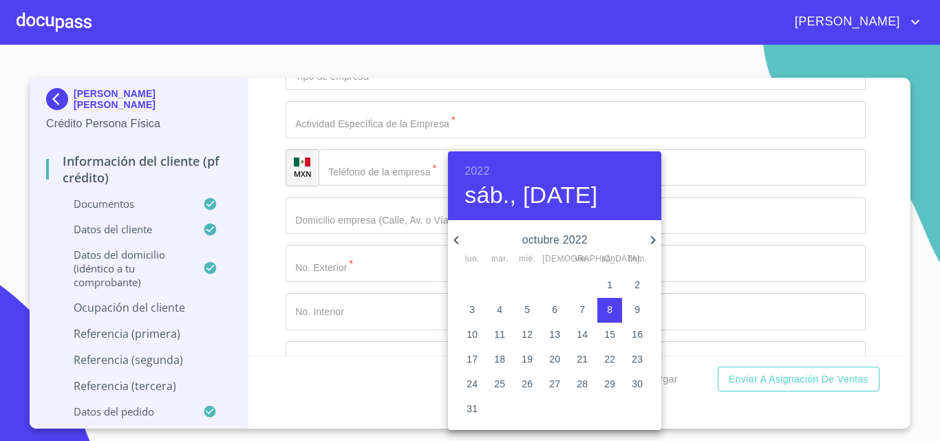
click at [652, 237] on icon "button" at bounding box center [653, 240] width 5 height 8
click at [549, 283] on span "1" at bounding box center [555, 285] width 25 height 14
type input "1 de dic. de 2022"
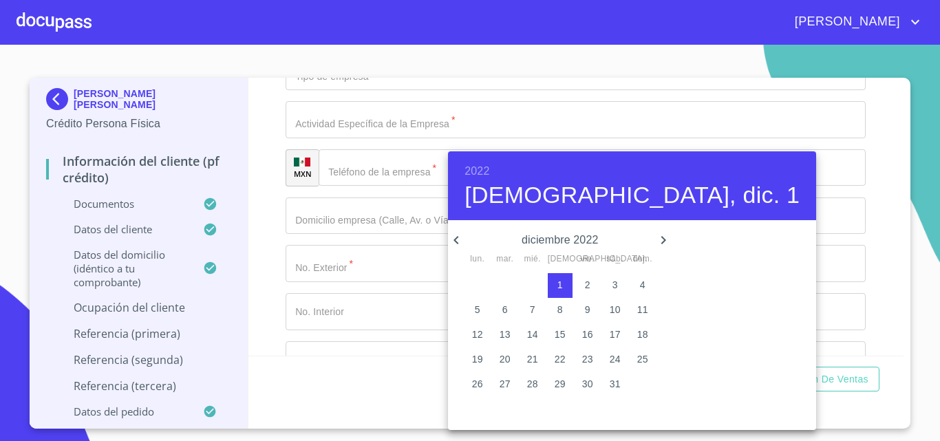
click at [338, 207] on div at bounding box center [470, 220] width 940 height 441
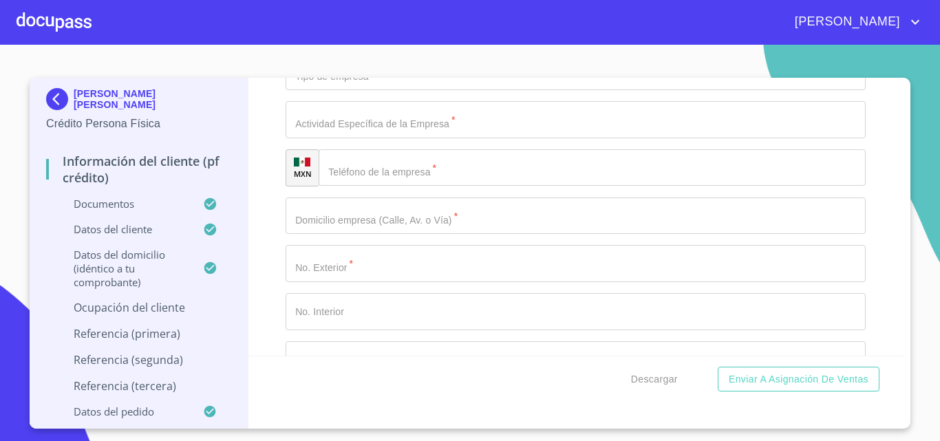
type input "[PERSON_NAME]"
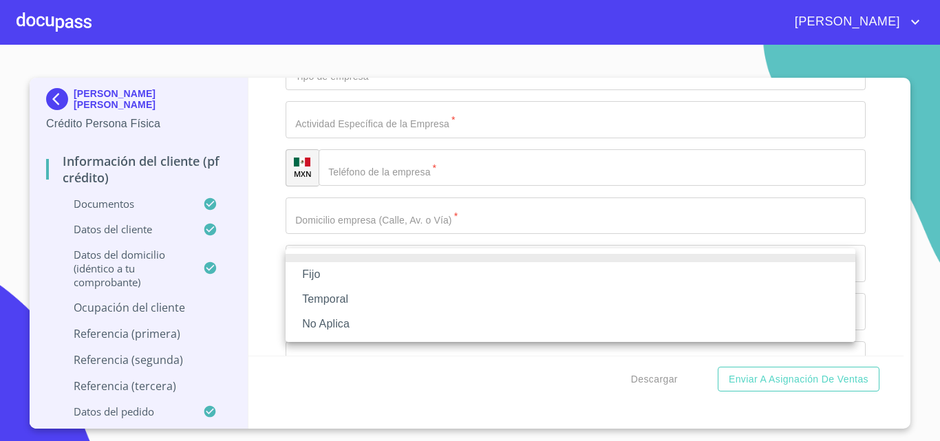
click at [370, 329] on li "No Aplica" at bounding box center [571, 324] width 570 height 25
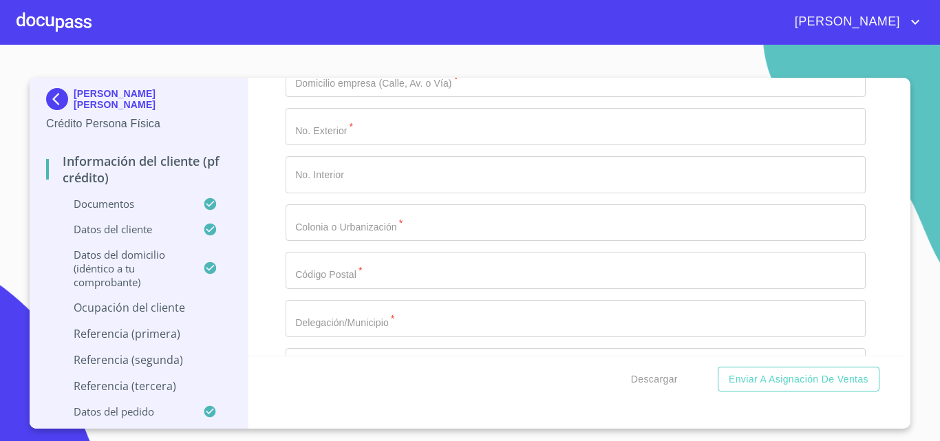
scroll to position [5921, 0]
type input "6000"
drag, startPoint x: 257, startPoint y: 193, endPoint x: 293, endPoint y: 207, distance: 38.6
click at [257, 193] on div "Información del cliente (PF crédito) Documentos Documento de identificación.   …" at bounding box center [577, 217] width 656 height 278
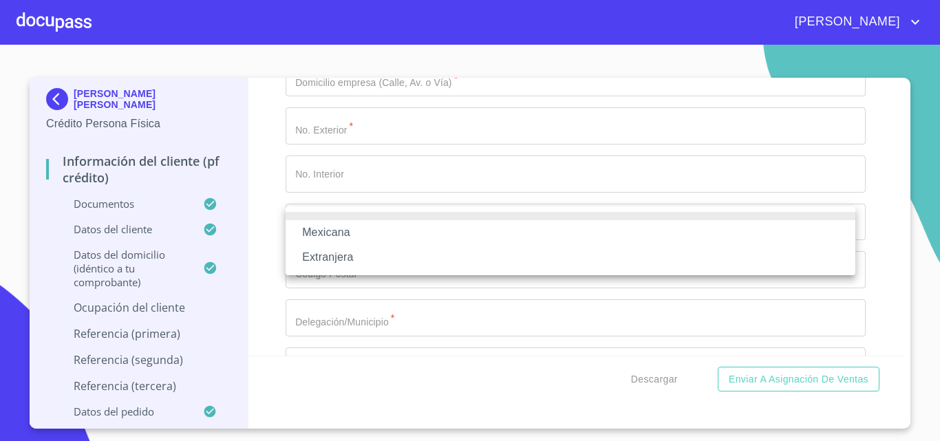
click at [375, 233] on li "Mexicana" at bounding box center [571, 232] width 570 height 25
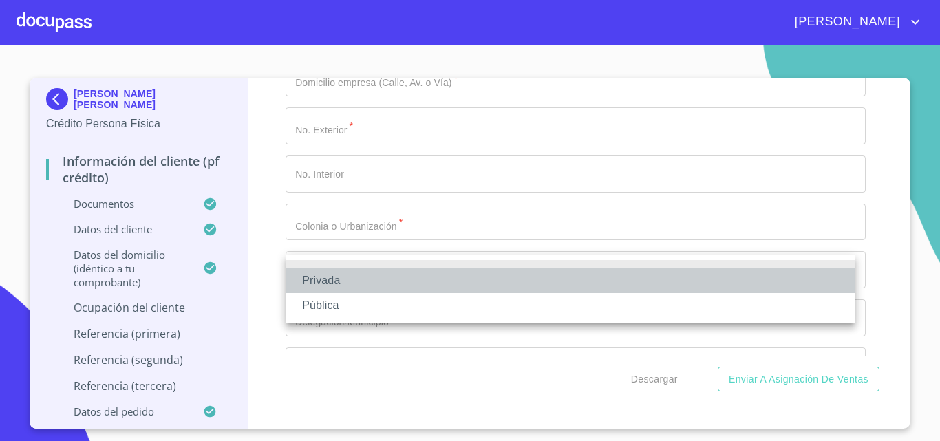
click at [381, 281] on li "Privada" at bounding box center [571, 280] width 570 height 25
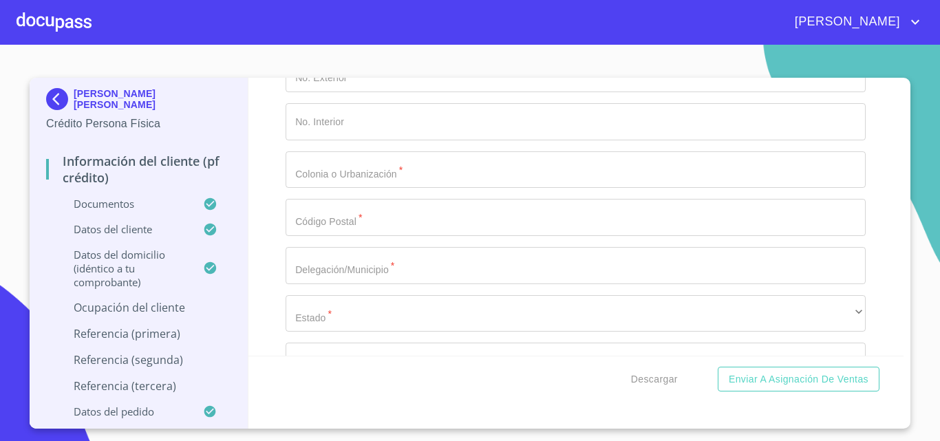
scroll to position [6058, 0]
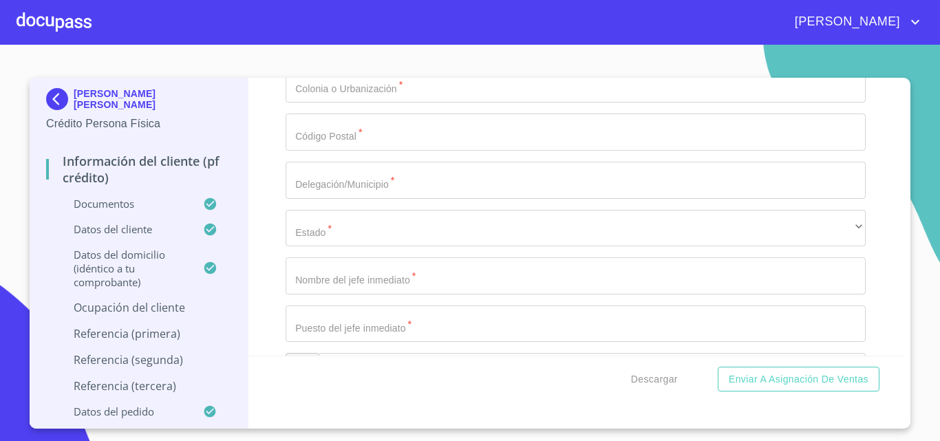
type input "NEGOCIO DE BARBERIA"
type input "[PHONE_NUMBER]"
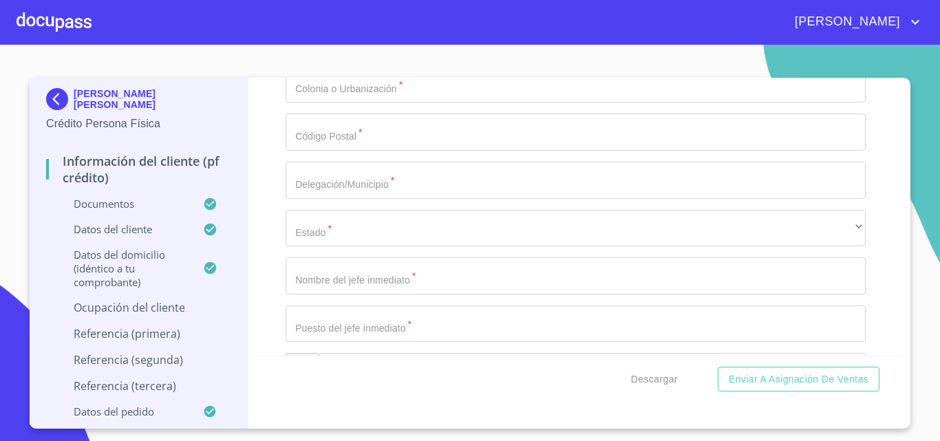
scroll to position [6127, 0]
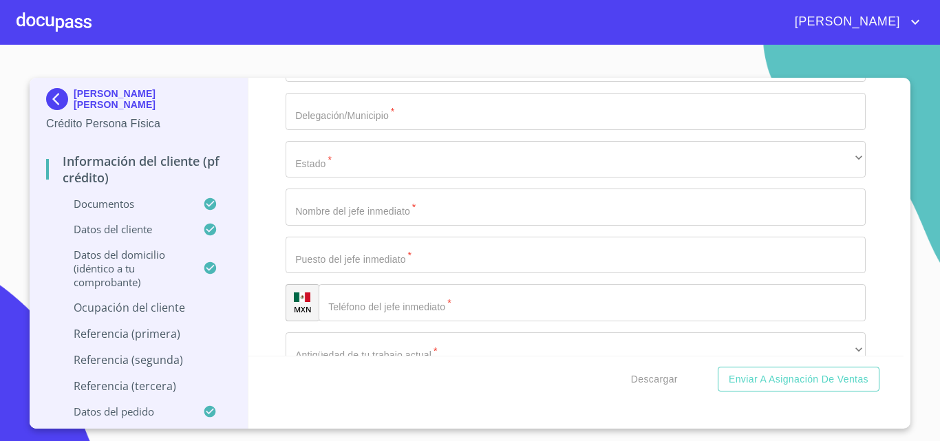
type input "1845"
drag, startPoint x: 410, startPoint y: 267, endPoint x: 486, endPoint y: 218, distance: 90.1
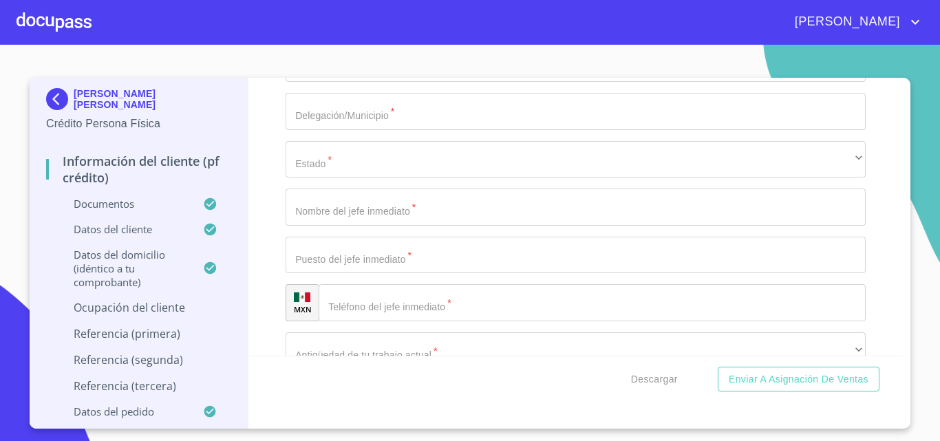
drag, startPoint x: 410, startPoint y: 213, endPoint x: 217, endPoint y: 230, distance: 193.5
click at [217, 230] on div "[PERSON_NAME] [PERSON_NAME] Crédito Persona Física Información del cliente (PF …" at bounding box center [467, 253] width 874 height 351
paste input "[PERSON_NAME]"
type input "[PERSON_NAME]"
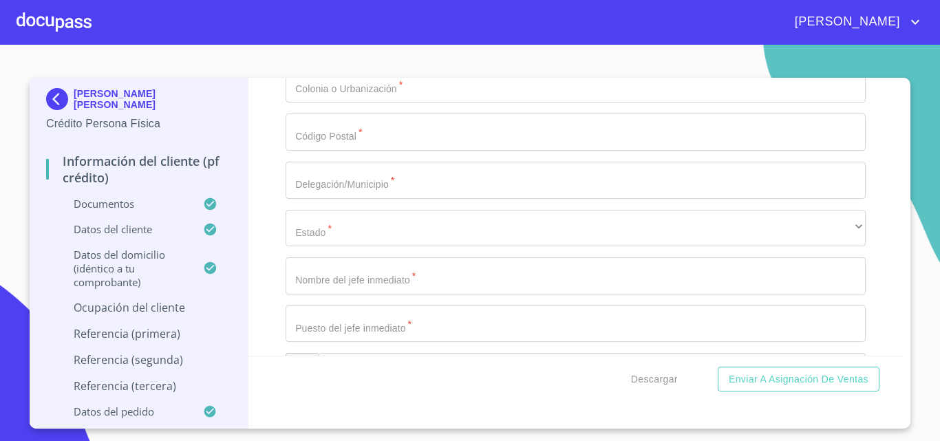
scroll to position [6196, 0]
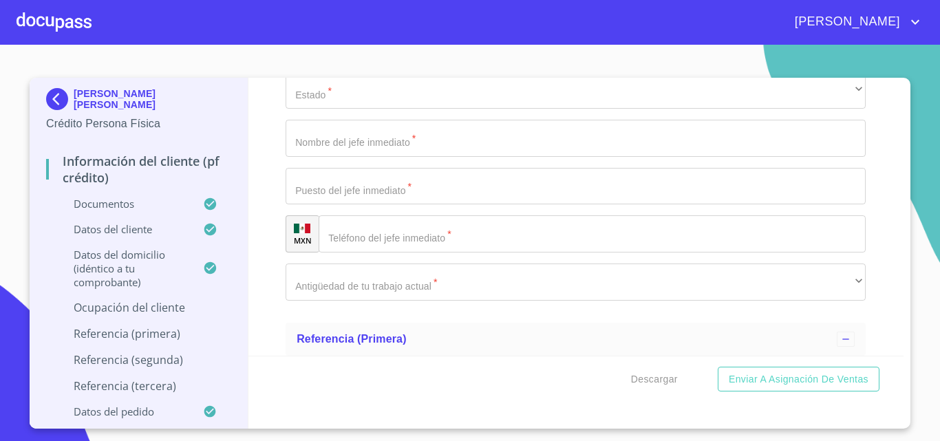
type input "1845"
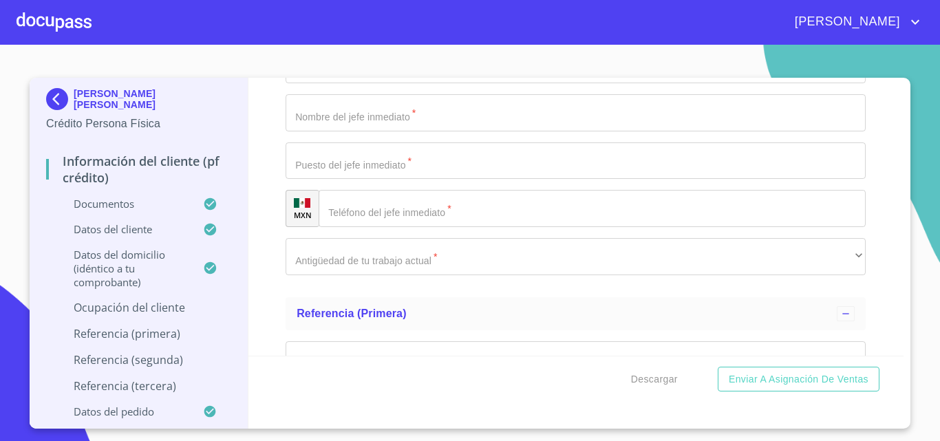
scroll to position [6265, 0]
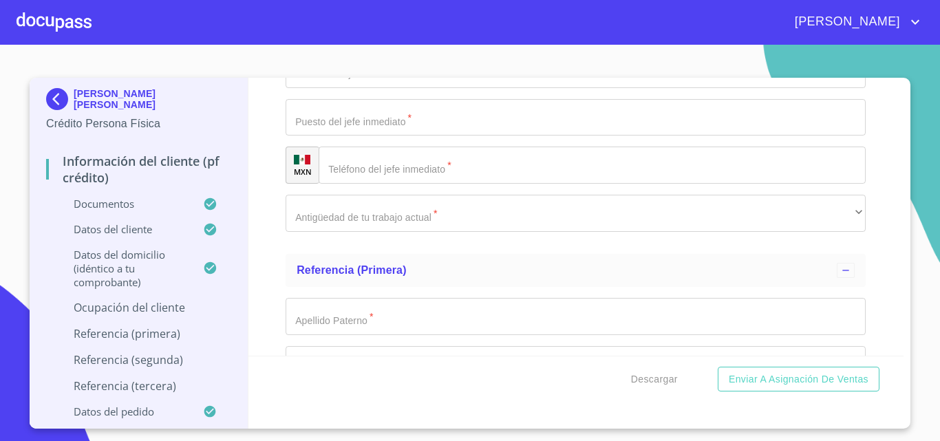
type input "TEPEYAC"
type input "45530"
click at [271, 222] on div "Información del cliente (PF crédito) Documentos Documento de identificación.   …" at bounding box center [577, 217] width 656 height 278
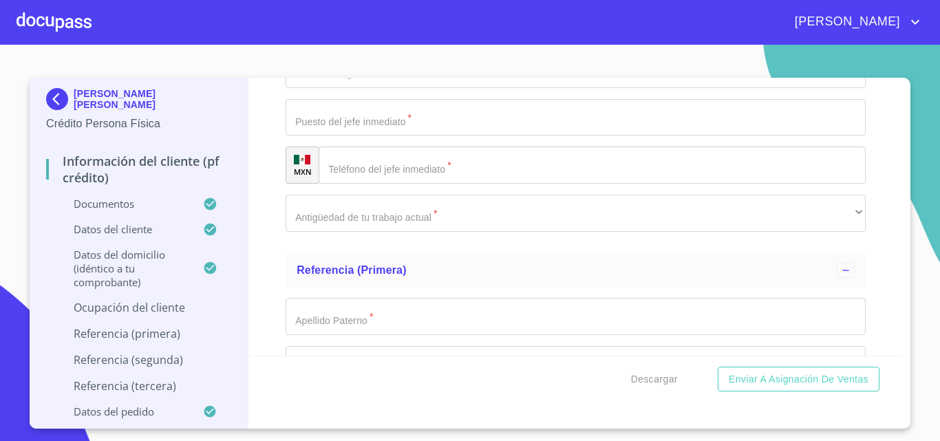
type input "[GEOGRAPHIC_DATA]"
click at [265, 291] on div "Información del cliente (PF crédito) Documentos Documento de identificación.   …" at bounding box center [577, 217] width 656 height 278
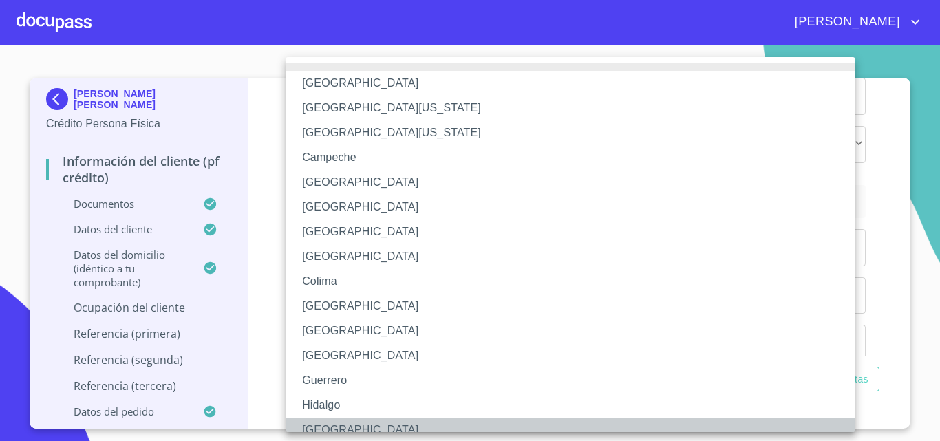
click at [346, 422] on li "[GEOGRAPHIC_DATA]" at bounding box center [576, 430] width 580 height 25
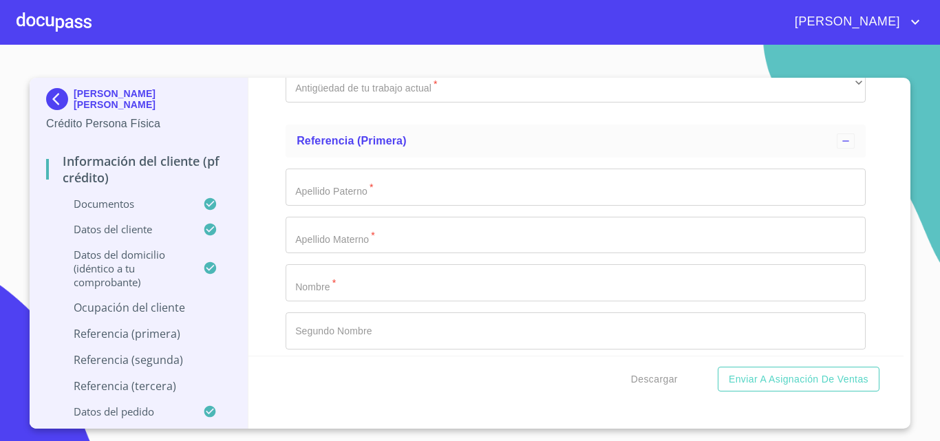
scroll to position [6472, 0]
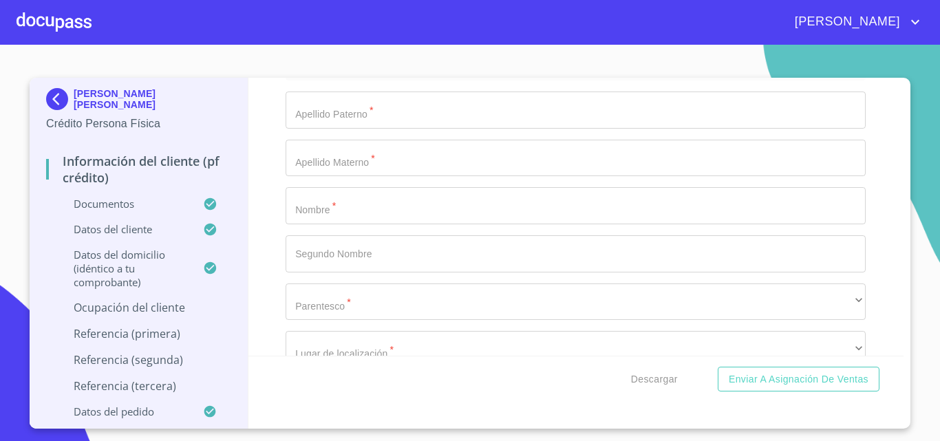
type input "[PERSON_NAME] [PERSON_NAME]"
type input "DUEÑO"
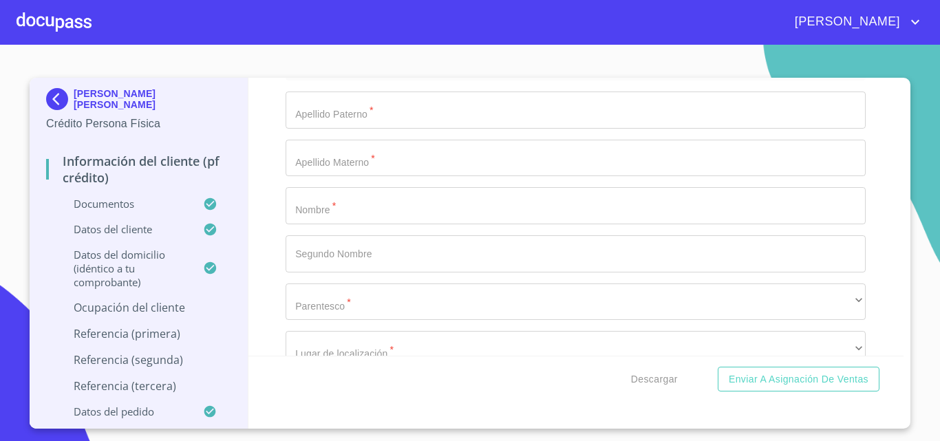
type input "[PHONE_NUMBER]"
click at [273, 268] on div "Información del cliente (PF crédito) Documentos Documento de identificación.   …" at bounding box center [577, 217] width 656 height 278
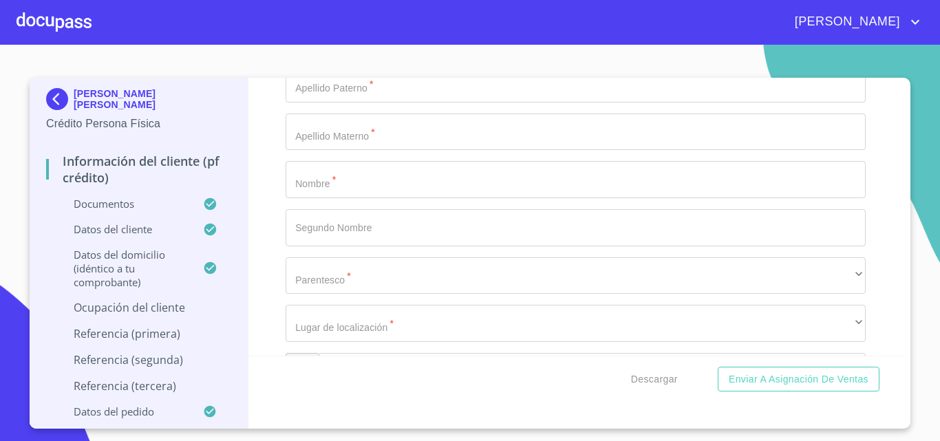
scroll to position [6540, 0]
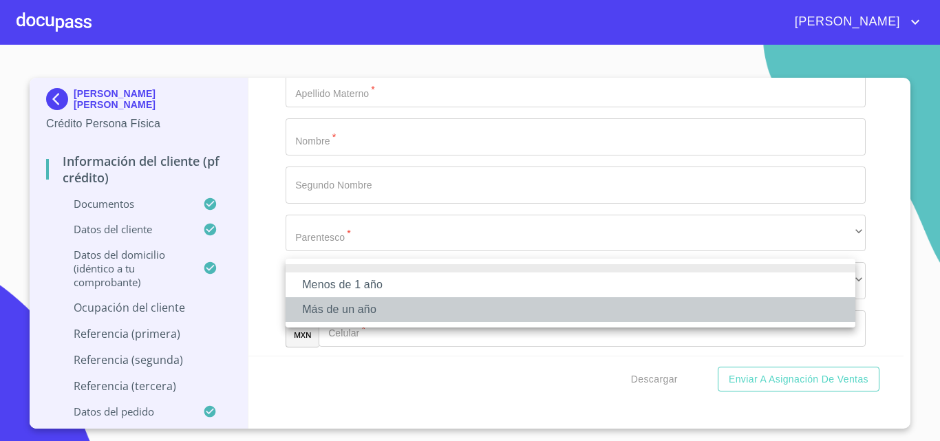
click at [372, 312] on li "Más de un año" at bounding box center [571, 309] width 570 height 25
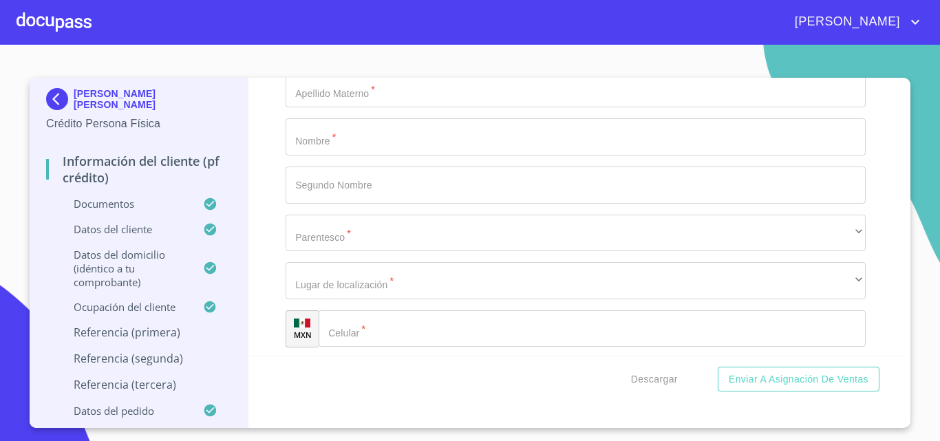
click at [265, 290] on div "Información del cliente (PF crédito) Documentos Documento de identificación.   …" at bounding box center [577, 217] width 656 height 278
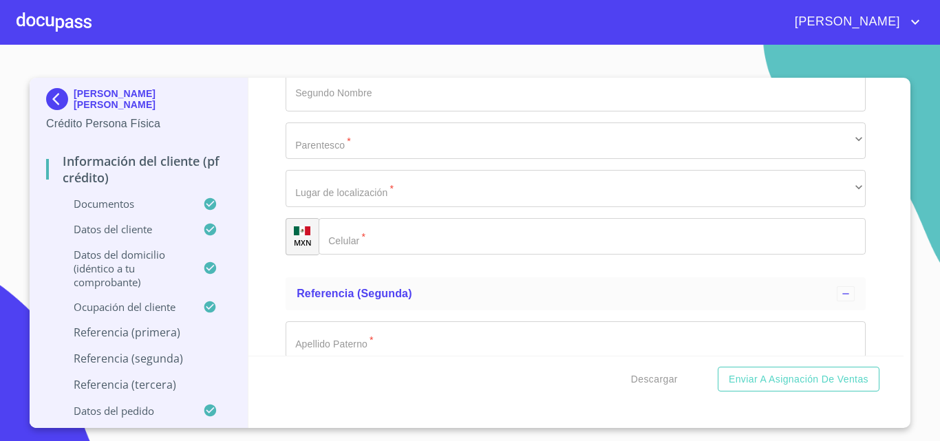
scroll to position [6678, 0]
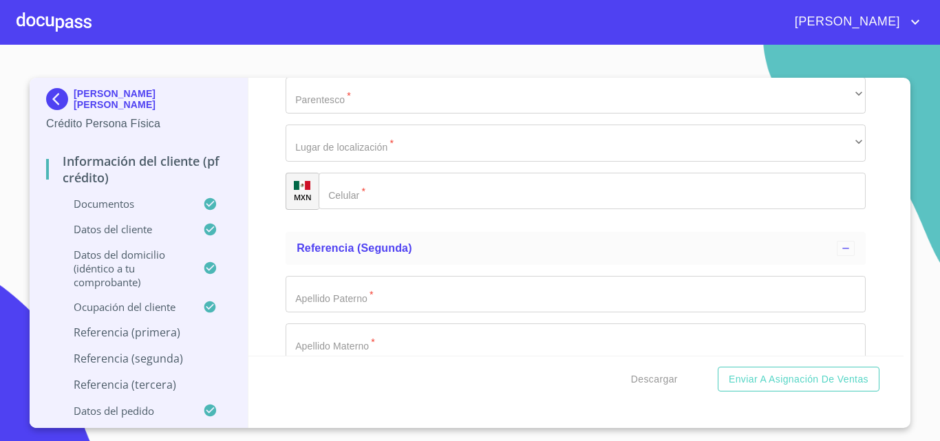
type input "[PERSON_NAME]"
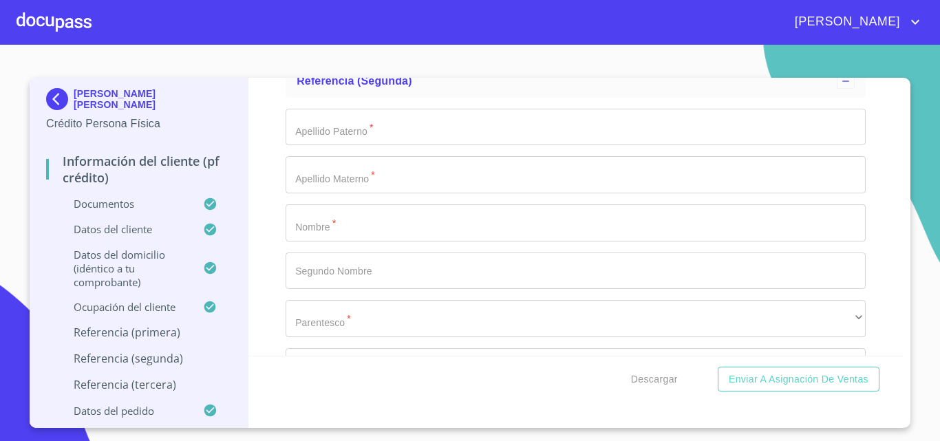
type input "[PERSON_NAME]"
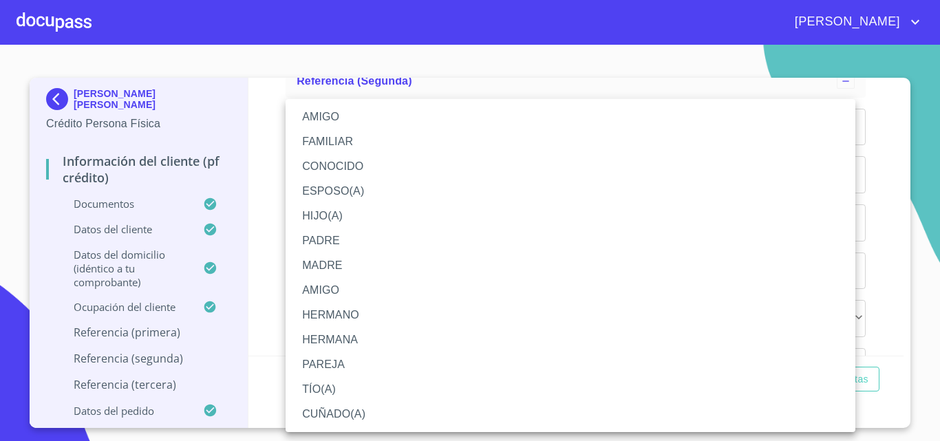
click at [343, 389] on li "TÍO(A)" at bounding box center [571, 389] width 570 height 25
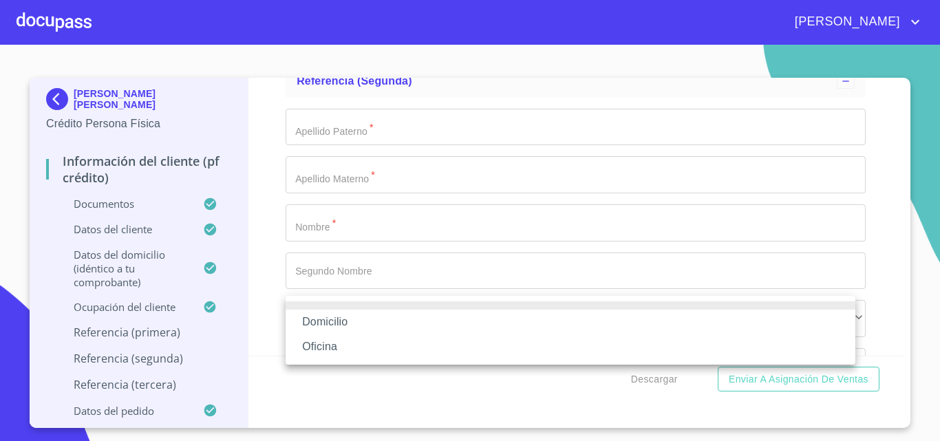
click at [331, 319] on li "Domicilio" at bounding box center [571, 322] width 570 height 25
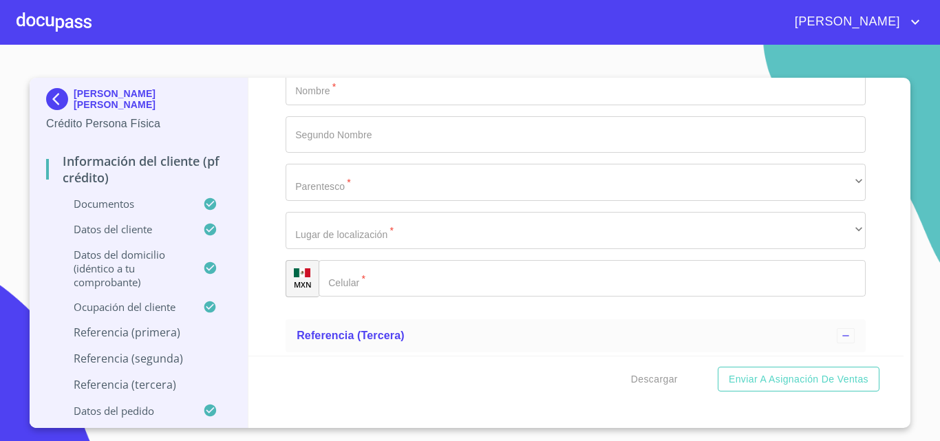
scroll to position [6983, 0]
type input "[PHONE_NUMBER]"
type input "M"
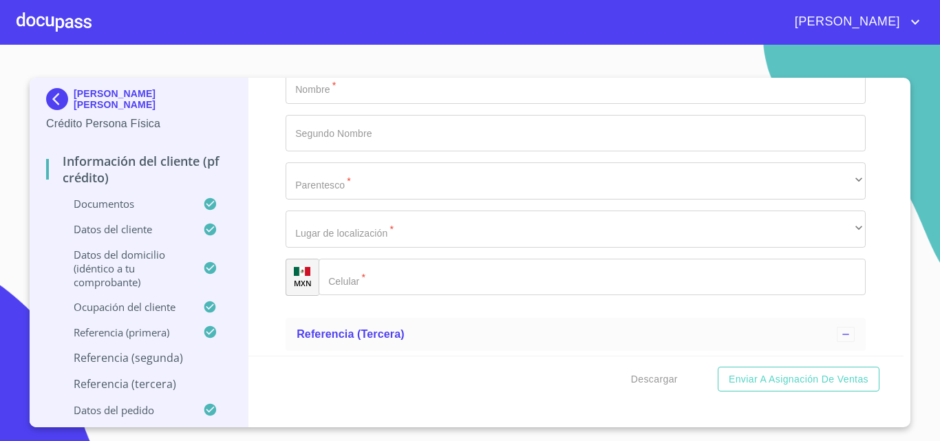
type input "[PERSON_NAME]"
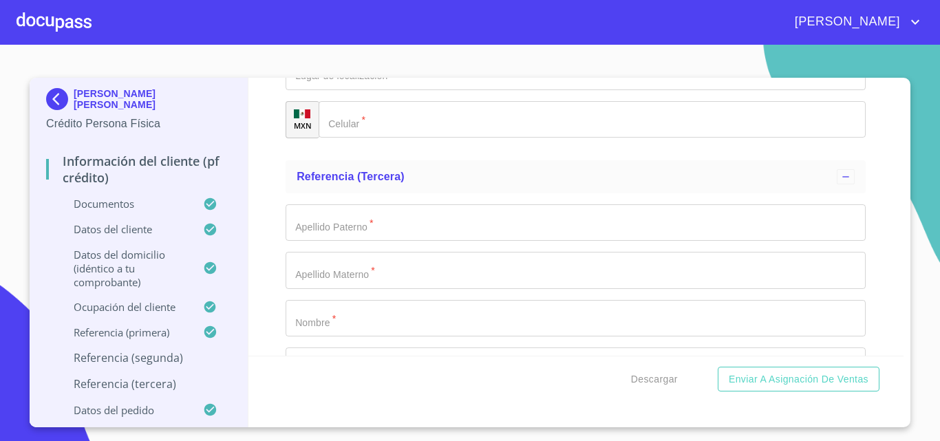
type input "[PERSON_NAME]"
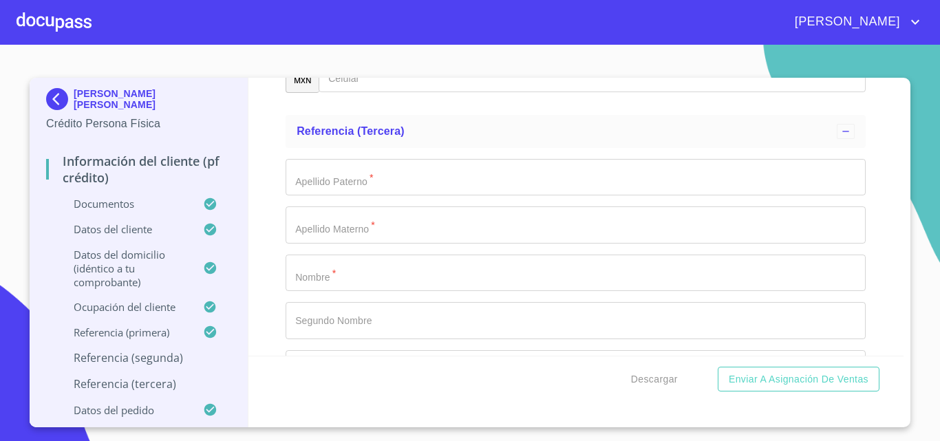
scroll to position [7210, 0]
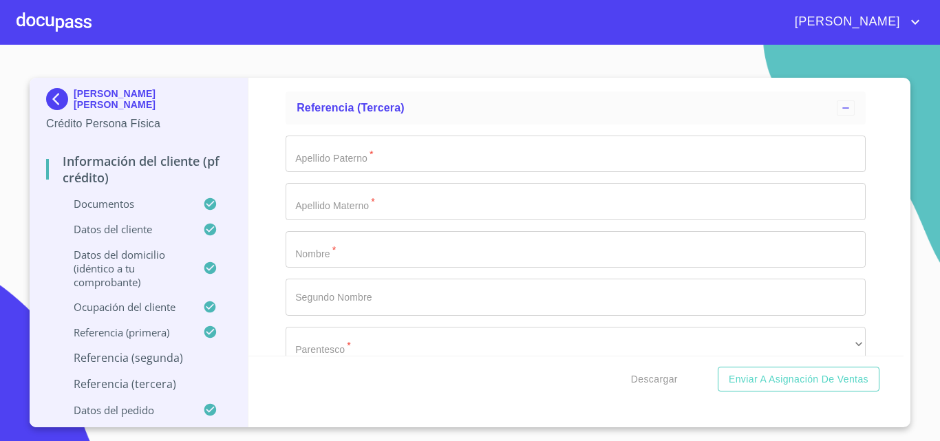
type input "[PERSON_NAME]"
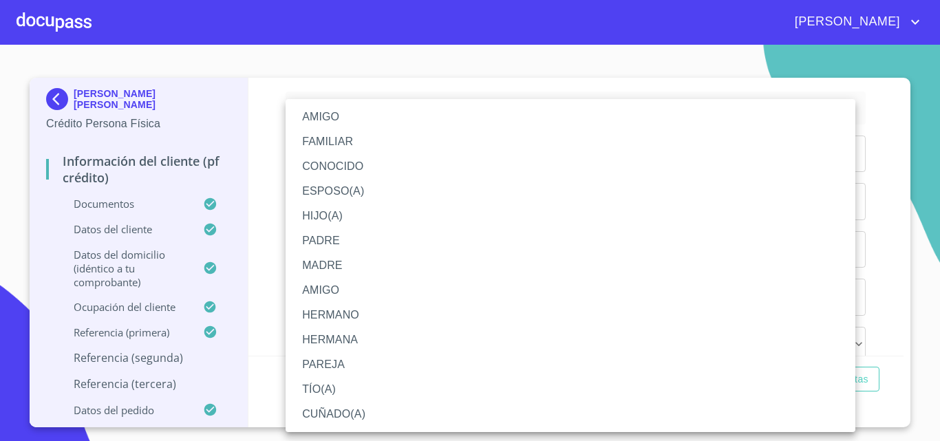
click at [363, 146] on li "FAMILIAR" at bounding box center [571, 141] width 570 height 25
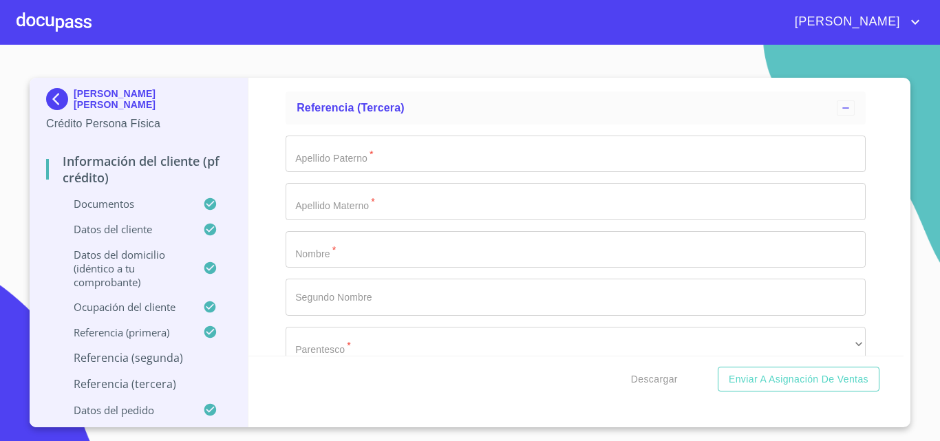
click at [410, 21] on div "​" at bounding box center [576, 2] width 580 height 37
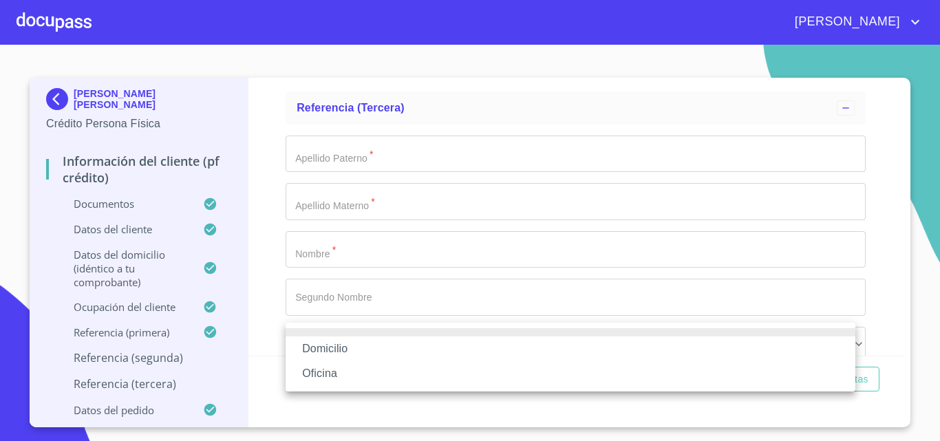
click at [393, 349] on li "Domicilio" at bounding box center [571, 349] width 570 height 25
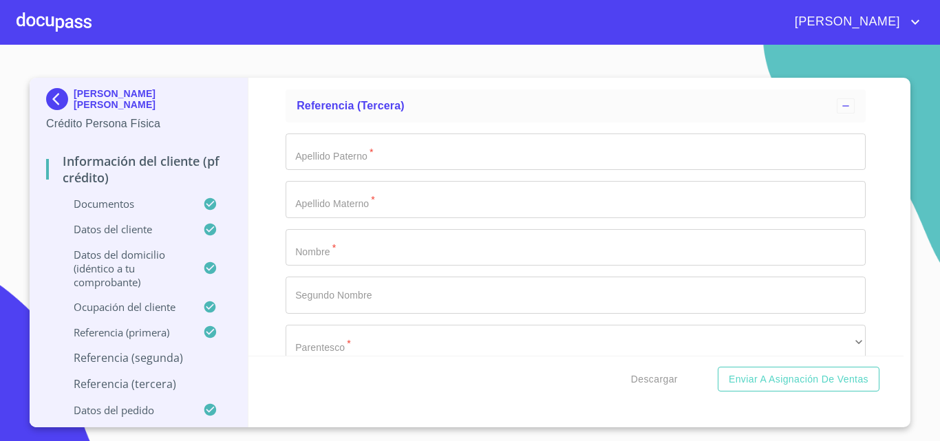
scroll to position [7418, 0]
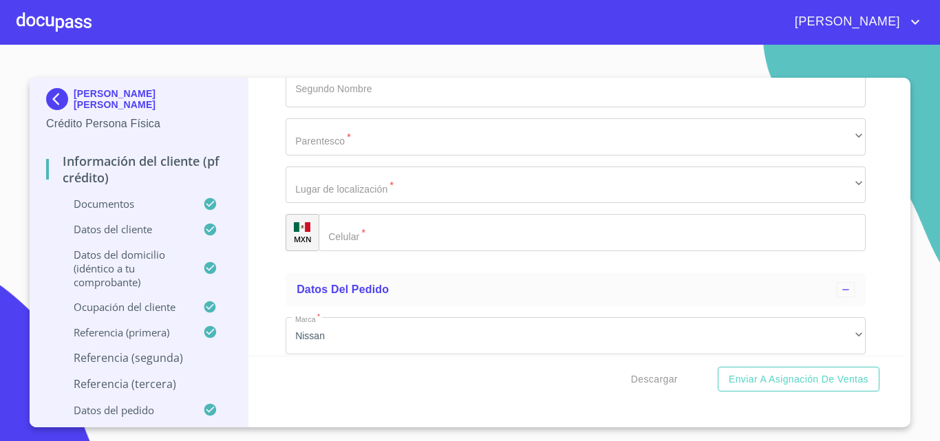
type input "[PHONE_NUMBER]"
type input "RAMIREZ"
type input "DEL TORO"
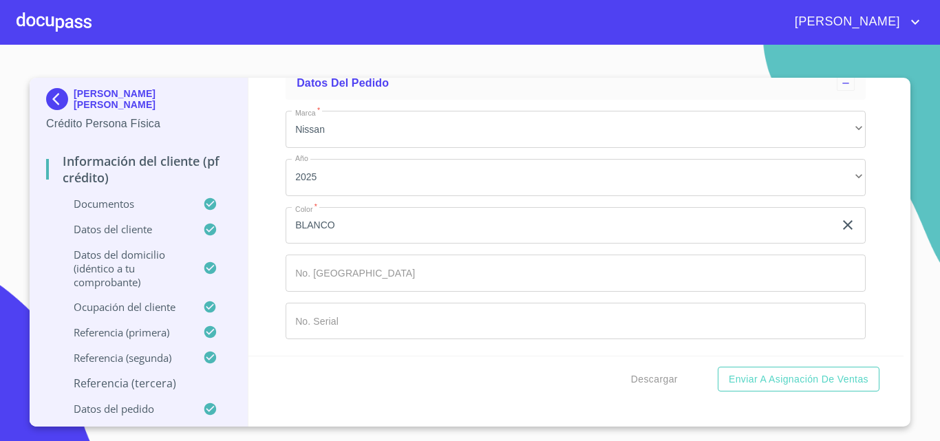
scroll to position [7717, 0]
type input "[PERSON_NAME]"
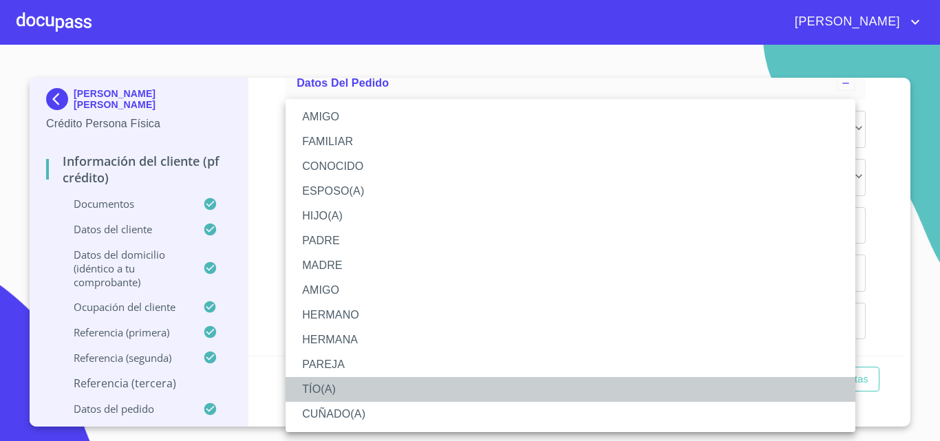
click at [350, 389] on li "TÍO(A)" at bounding box center [571, 389] width 570 height 25
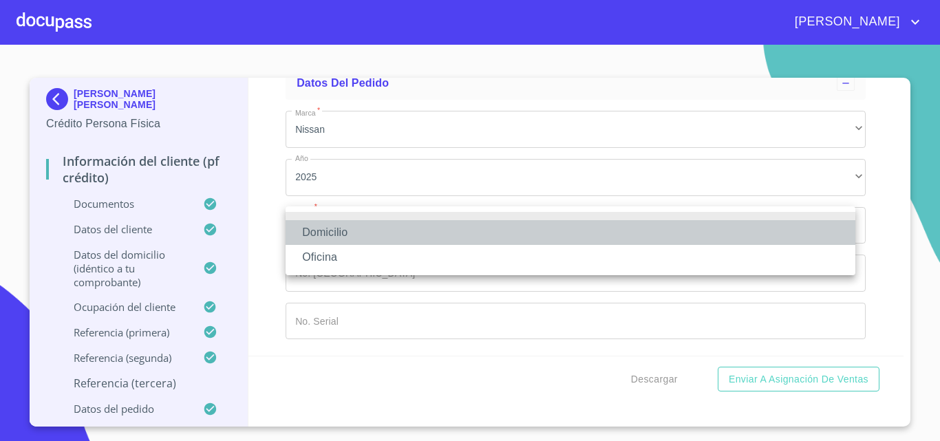
click at [382, 228] on li "Domicilio" at bounding box center [571, 232] width 570 height 25
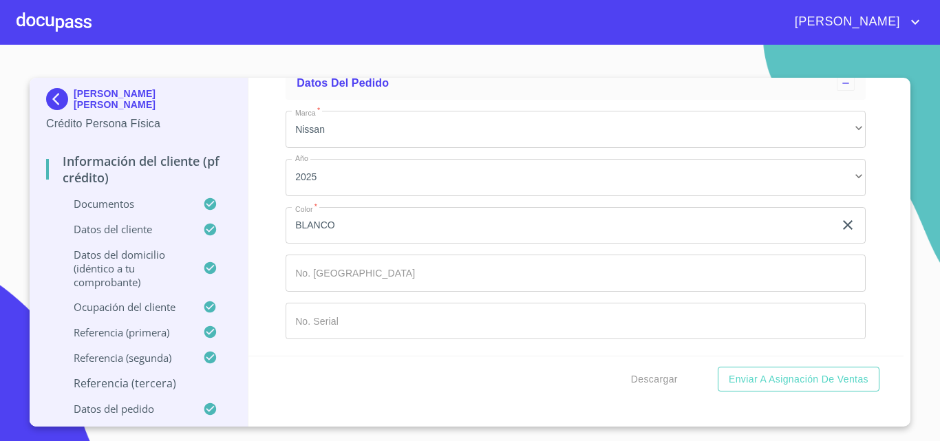
click at [392, 45] on input "Documento de identificación.   *" at bounding box center [610, 26] width 513 height 37
type input "[PHONE_NUMBER]"
click at [660, 372] on span "Descargar" at bounding box center [654, 379] width 47 height 17
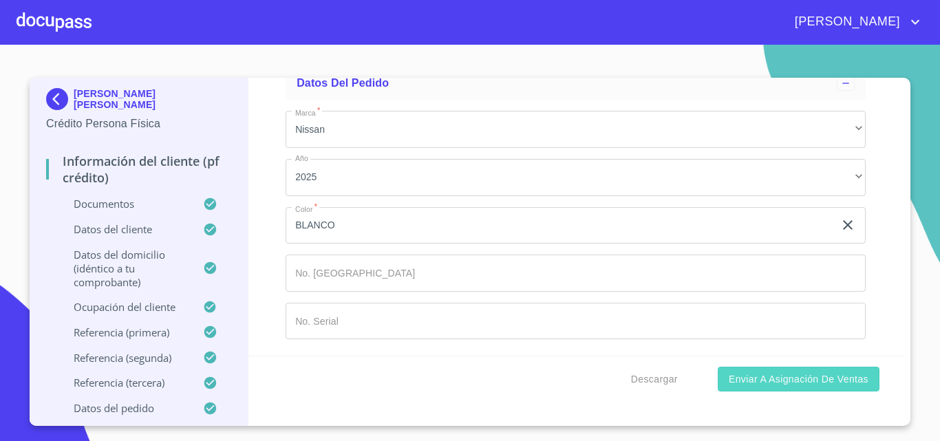
click at [807, 383] on span "Enviar a Asignación de Ventas" at bounding box center [799, 379] width 140 height 17
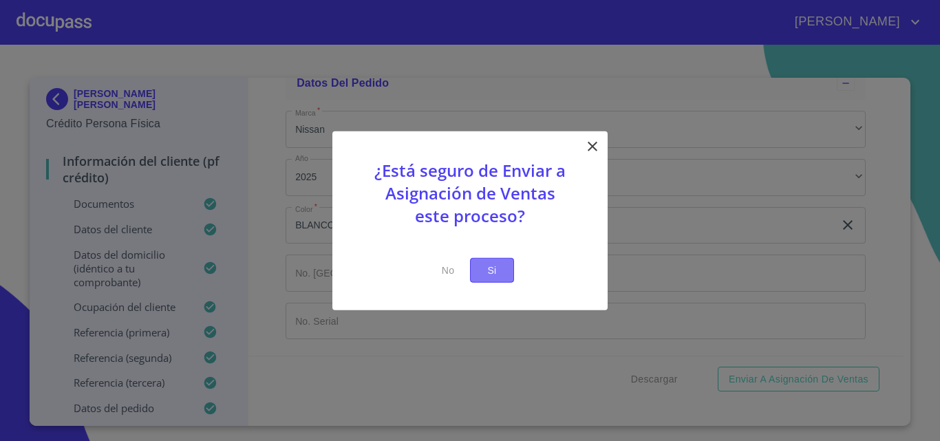
click at [497, 274] on span "Si" at bounding box center [492, 270] width 22 height 17
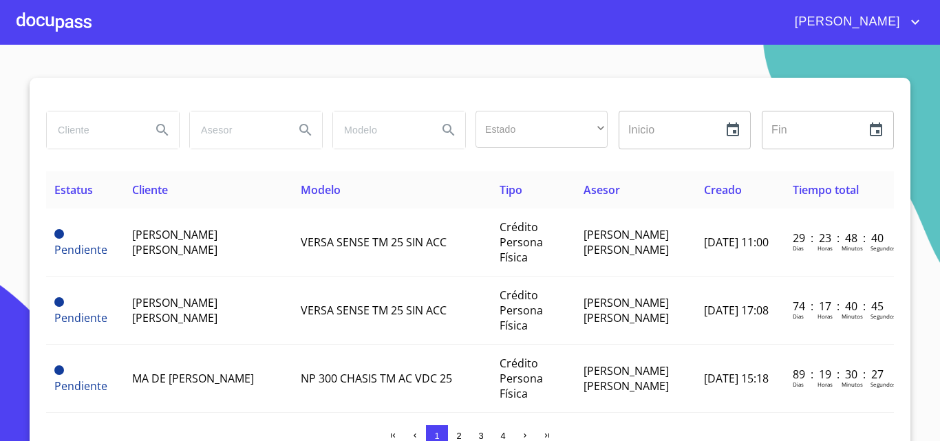
click at [56, 17] on div at bounding box center [54, 22] width 75 height 44
